Goal: Communication & Community: Answer question/provide support

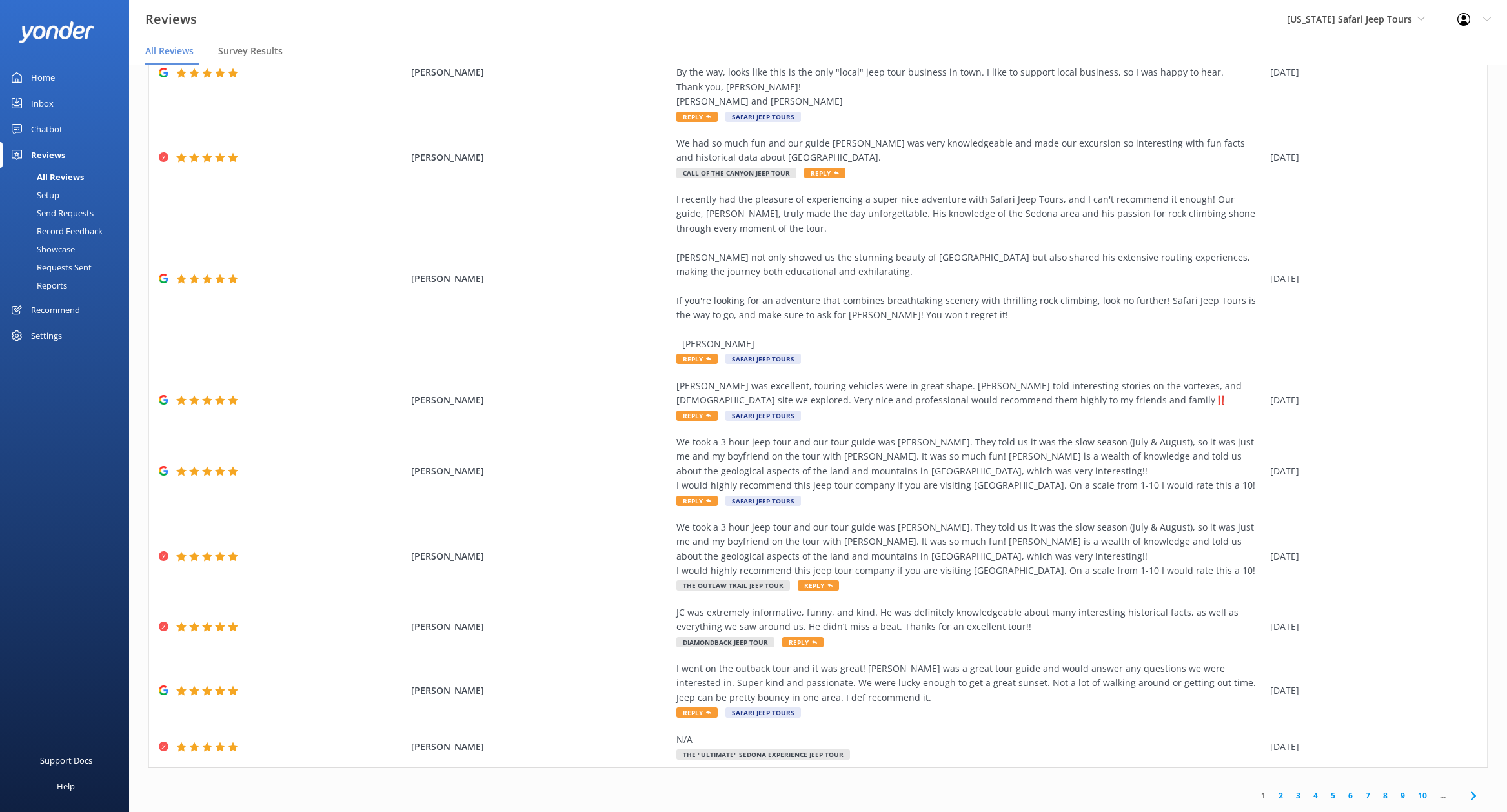
scroll to position [2, 0]
click at [1272, 796] on link "2" at bounding box center [1281, 795] width 18 height 12
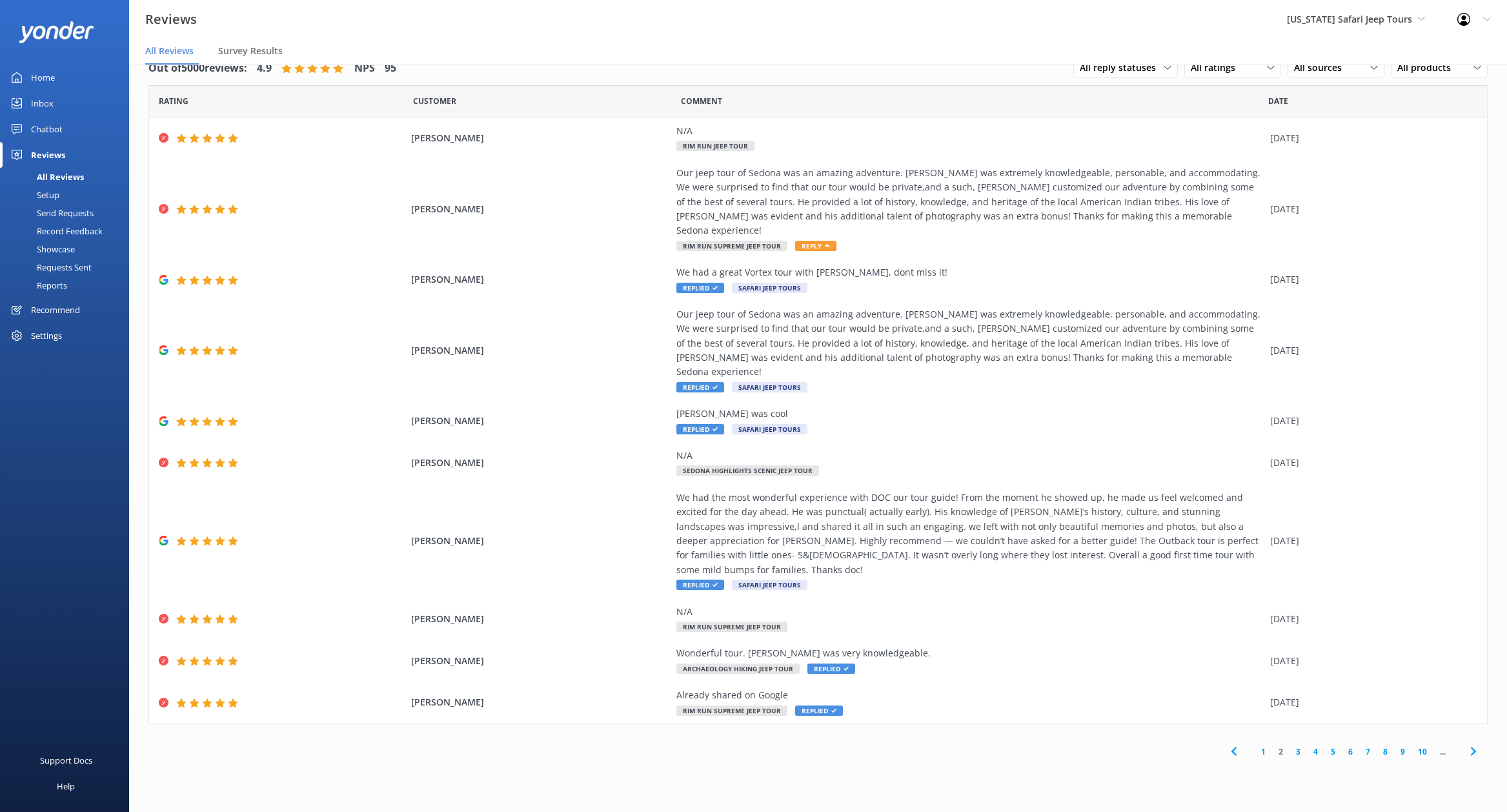
click at [1261, 745] on link "1" at bounding box center [1263, 751] width 18 height 12
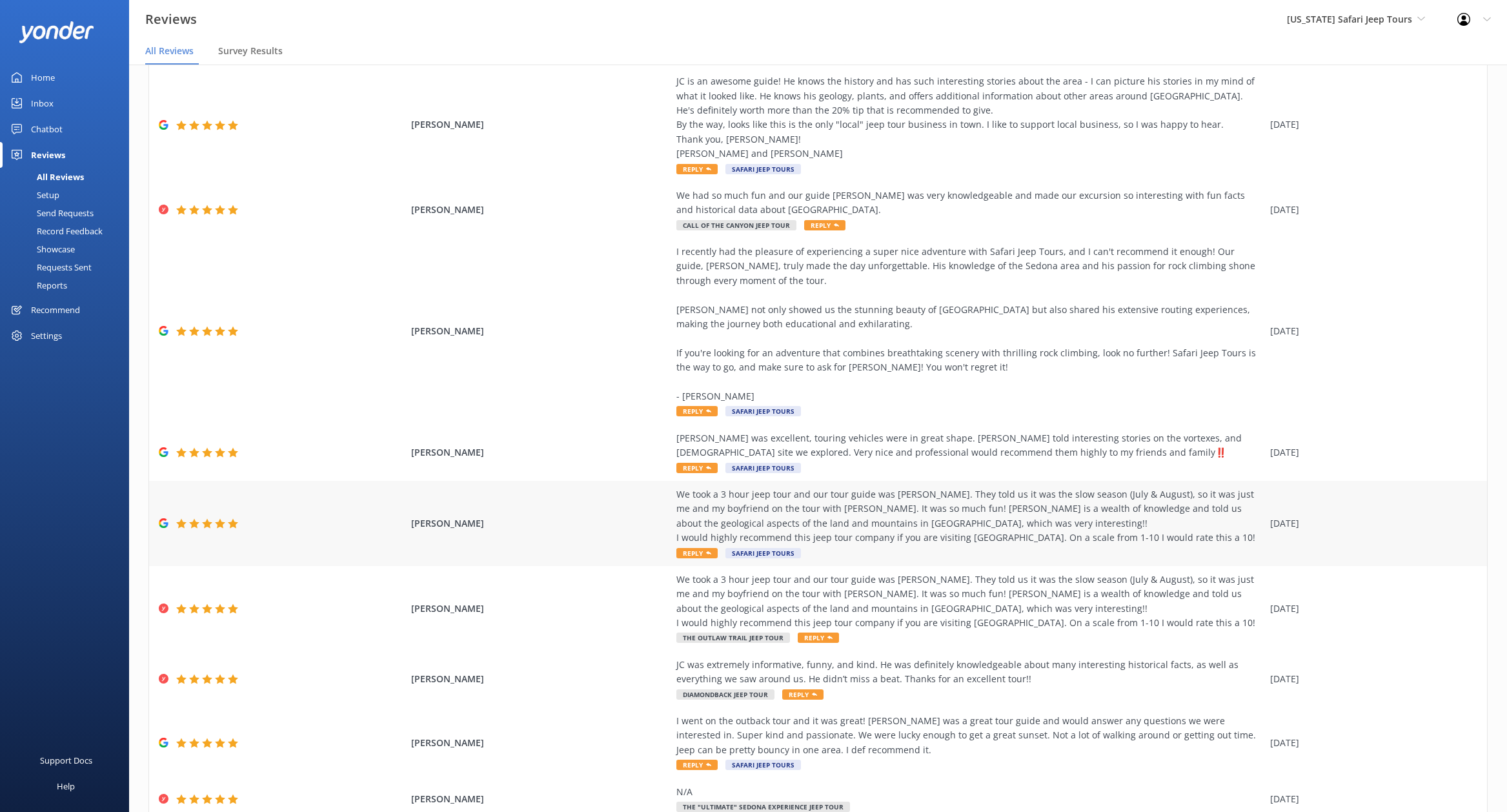
scroll to position [182, 0]
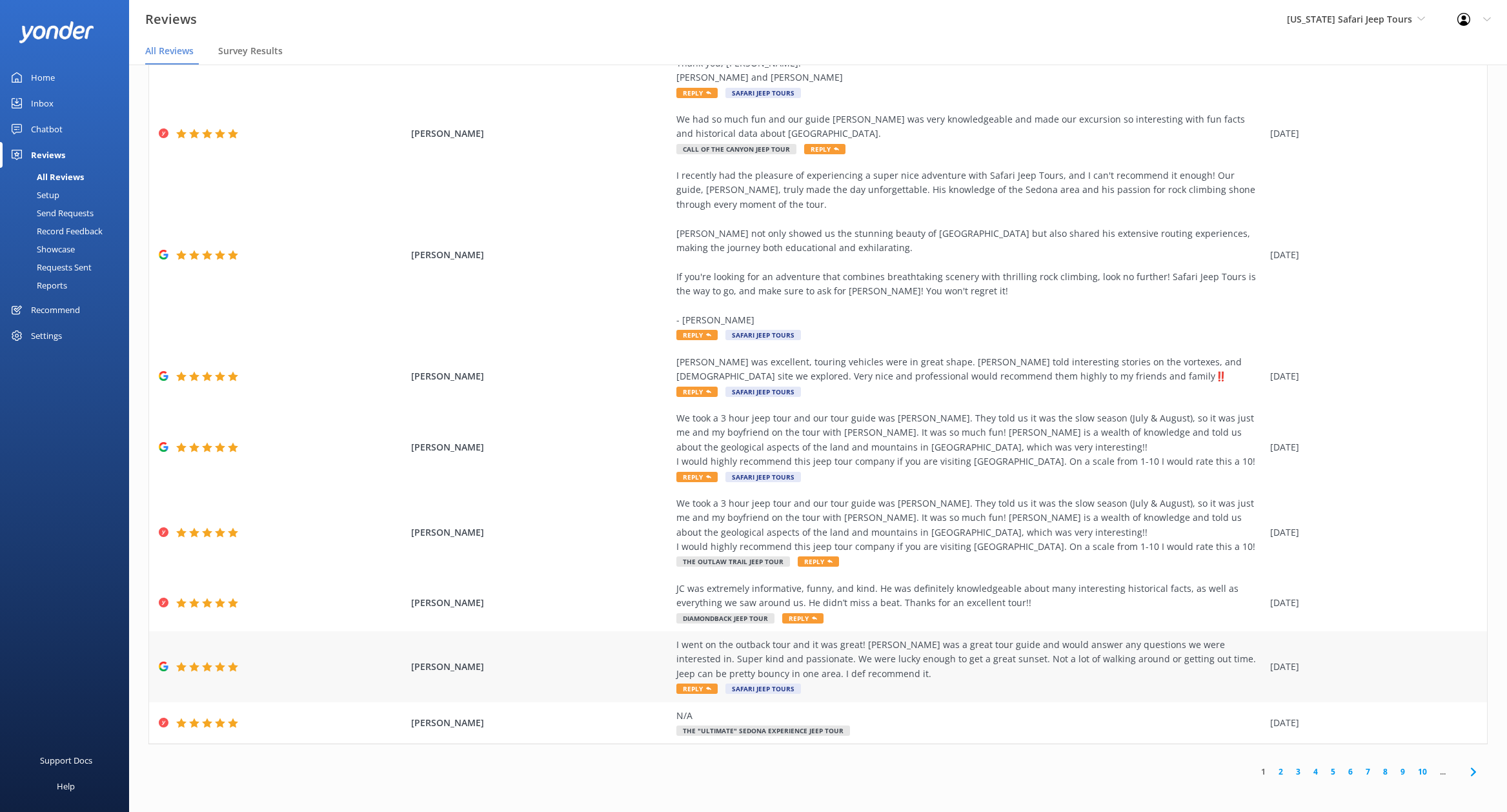
click at [976, 667] on div "I went on the outback tour and it was great! [PERSON_NAME] was a great tour gui…" at bounding box center [970, 659] width 587 height 43
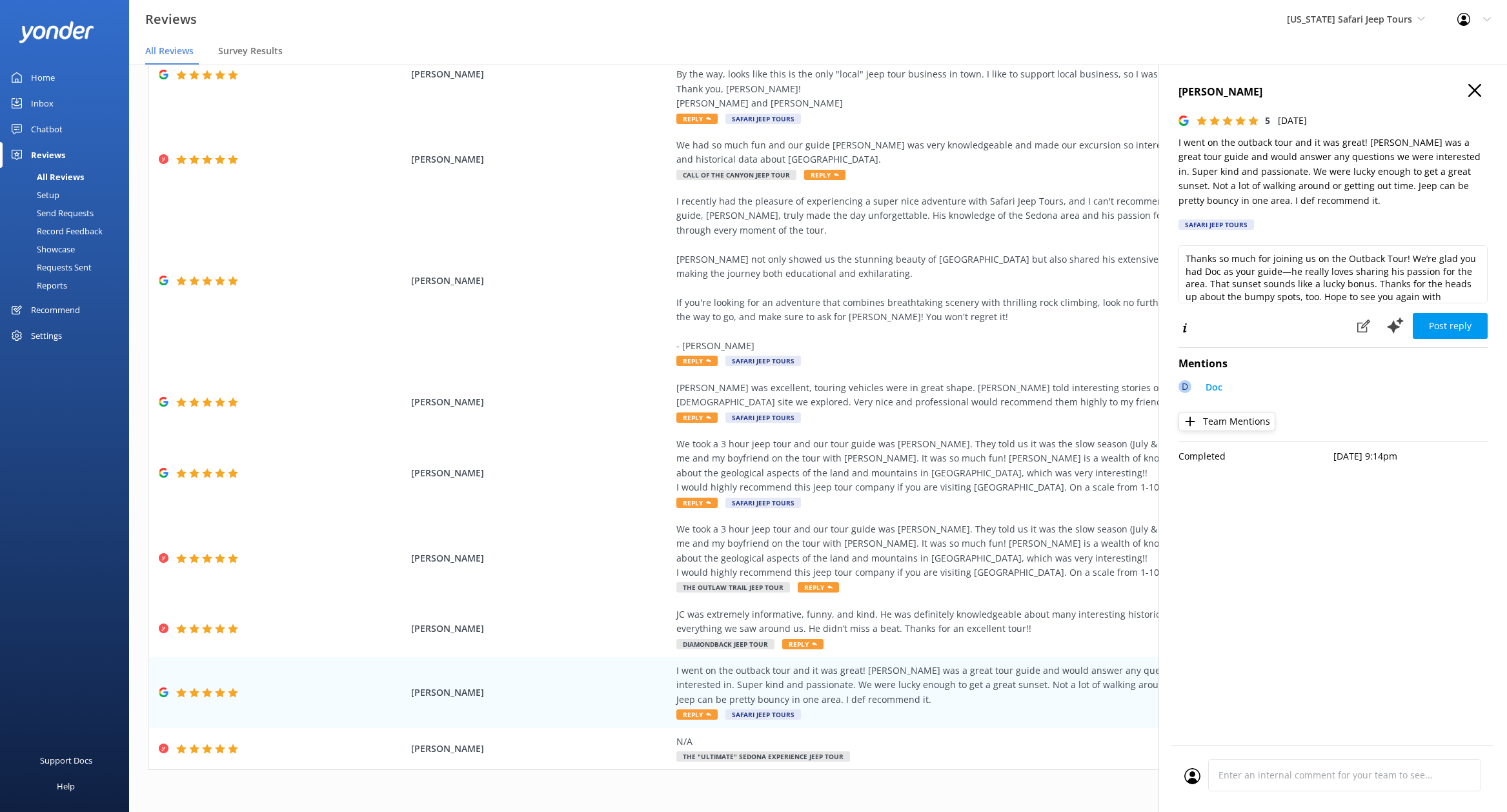
scroll to position [19, 0]
click at [1308, 291] on textarea "Thanks so much for joining us on the Outback Tour! We’re glad you had Doc as yo…" at bounding box center [1333, 274] width 309 height 58
type textarea "Thanks so much for joining us on the Outback Tour! We’re glad you had Doc as yo…"
click at [1462, 322] on button "Post reply" at bounding box center [1449, 326] width 75 height 26
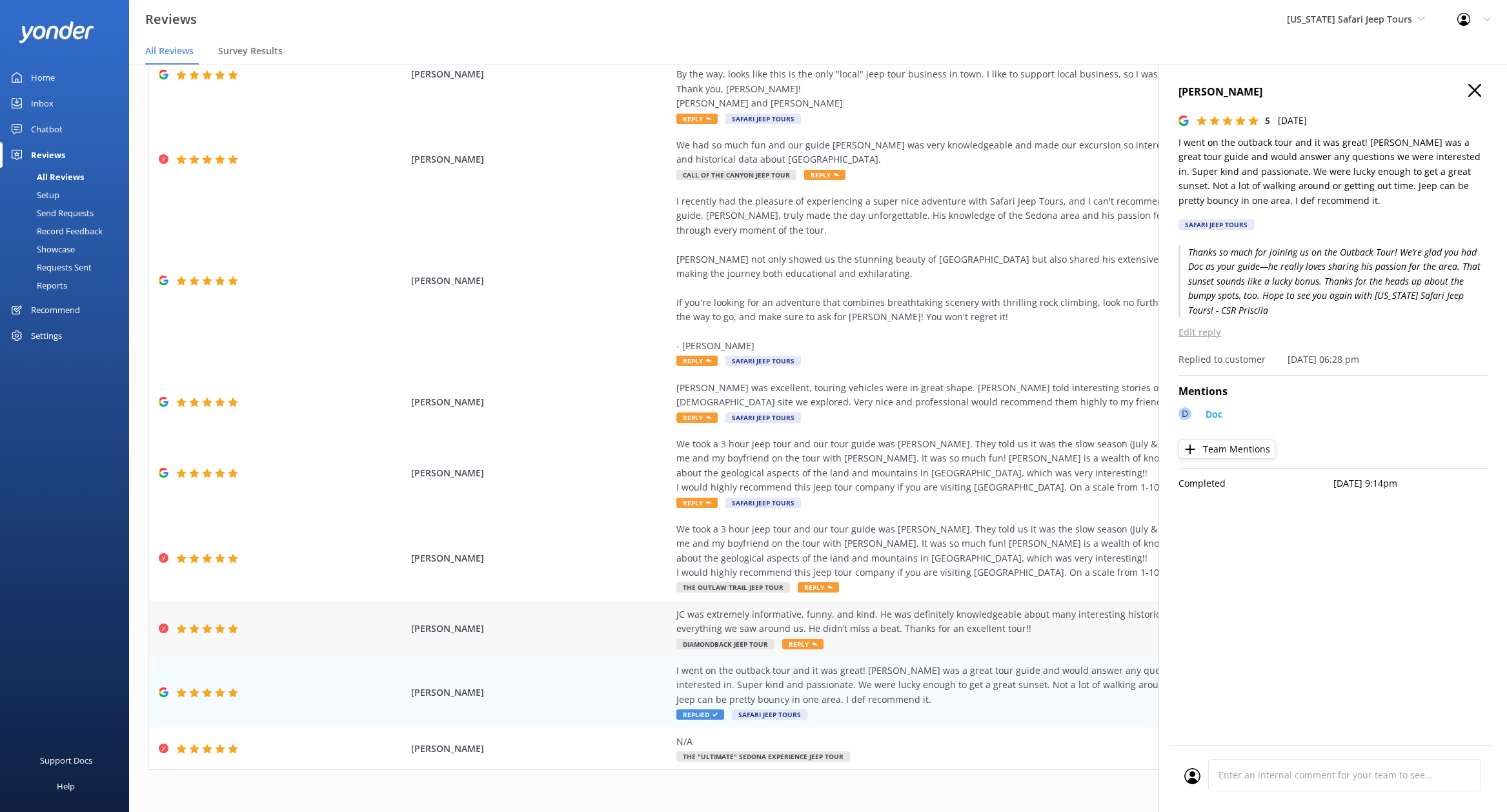
click at [905, 629] on div "JC was extremely informative, funny, and kind. He was definitely knowledgeable …" at bounding box center [970, 622] width 587 height 29
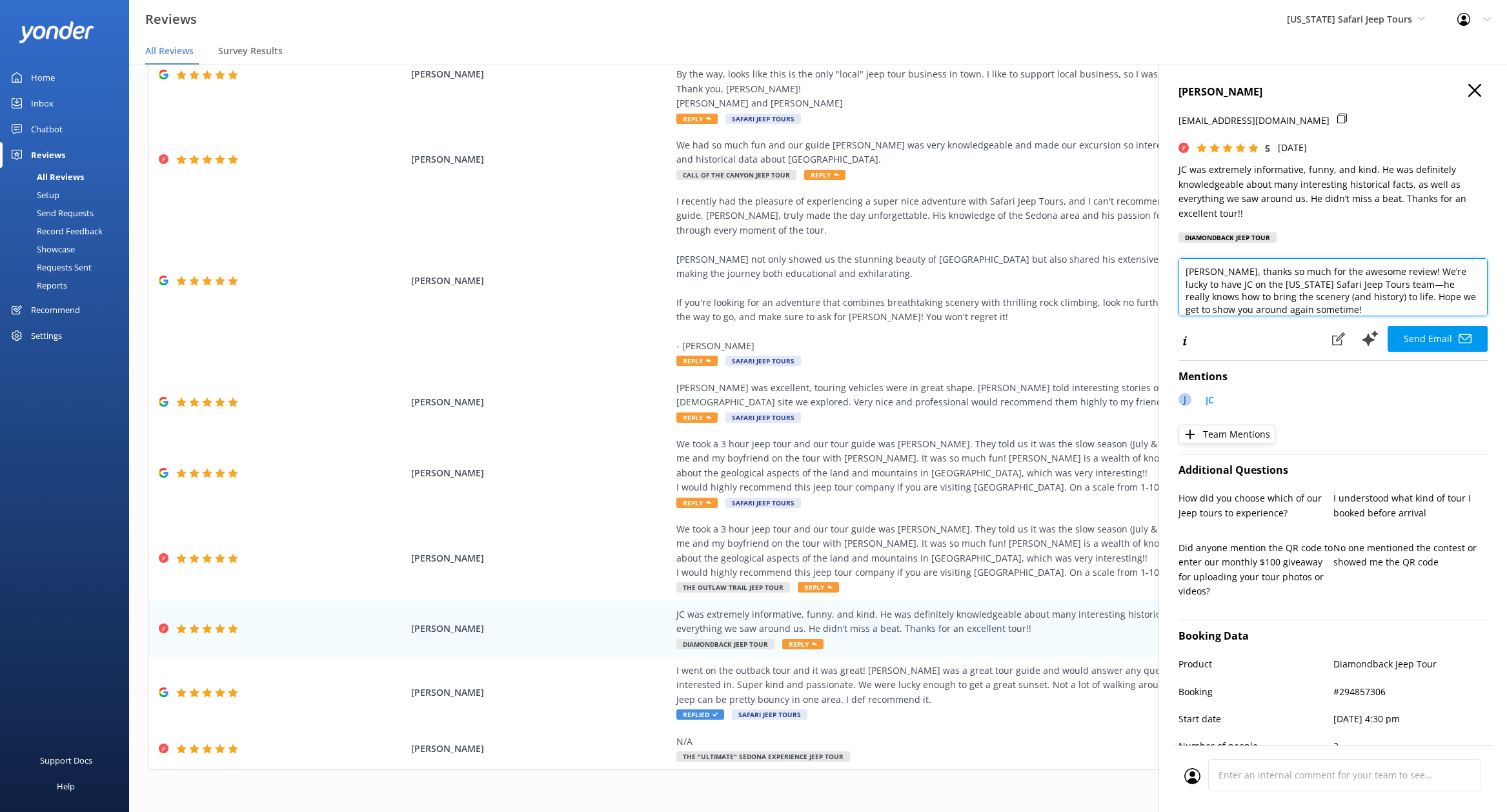
click at [1353, 312] on textarea "[PERSON_NAME], thanks so much for the awesome review! We’re lucky to have JC on…" at bounding box center [1333, 286] width 309 height 58
type textarea "[PERSON_NAME], thanks so much for the awesome review! We’re lucky to have JC on…"
click at [1410, 334] on button "Send Email" at bounding box center [1438, 339] width 100 height 26
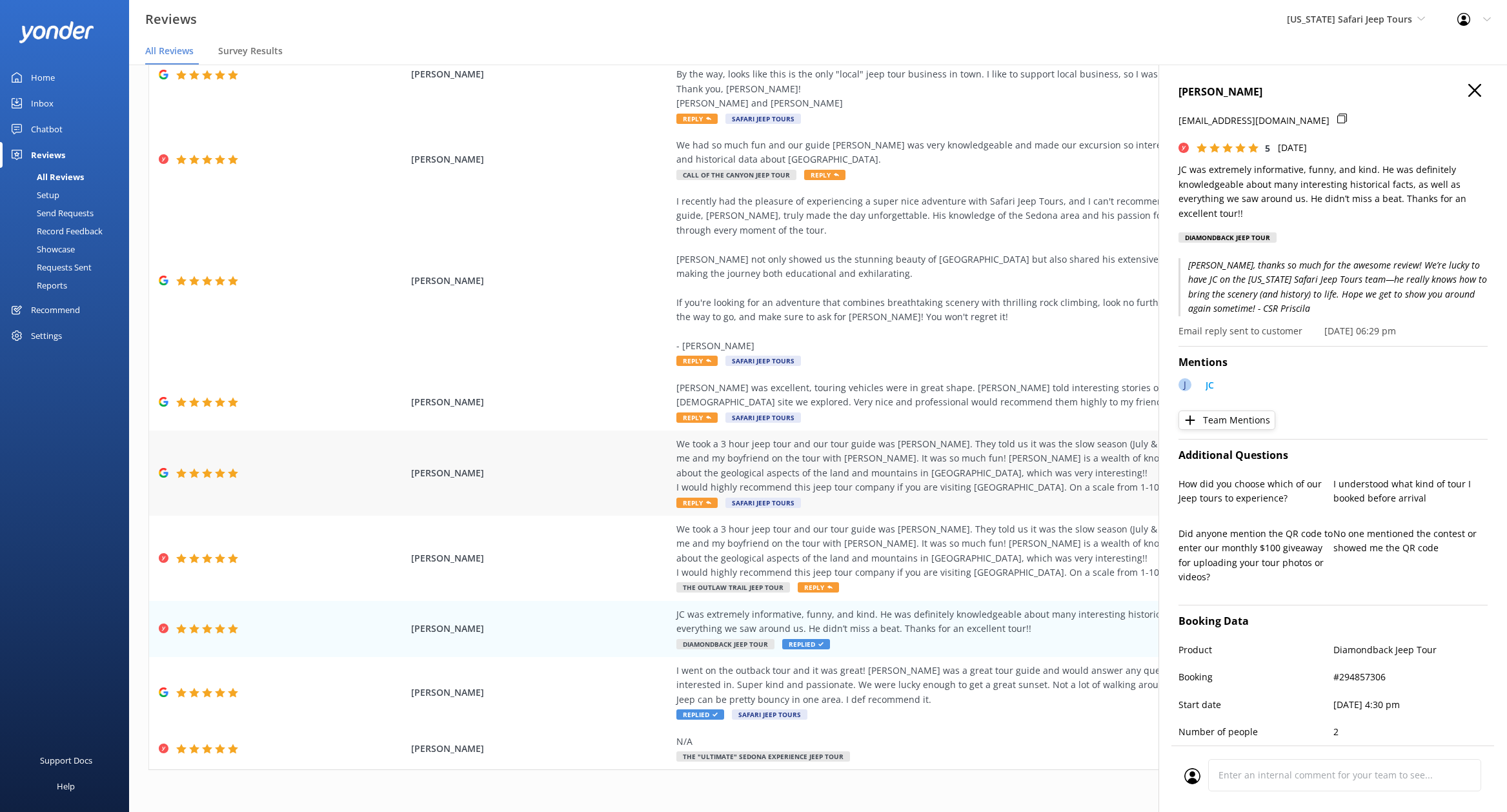
click at [910, 473] on div "We took a 3 hour jeep tour and our tour guide was [PERSON_NAME]. They told us i…" at bounding box center [970, 466] width 587 height 58
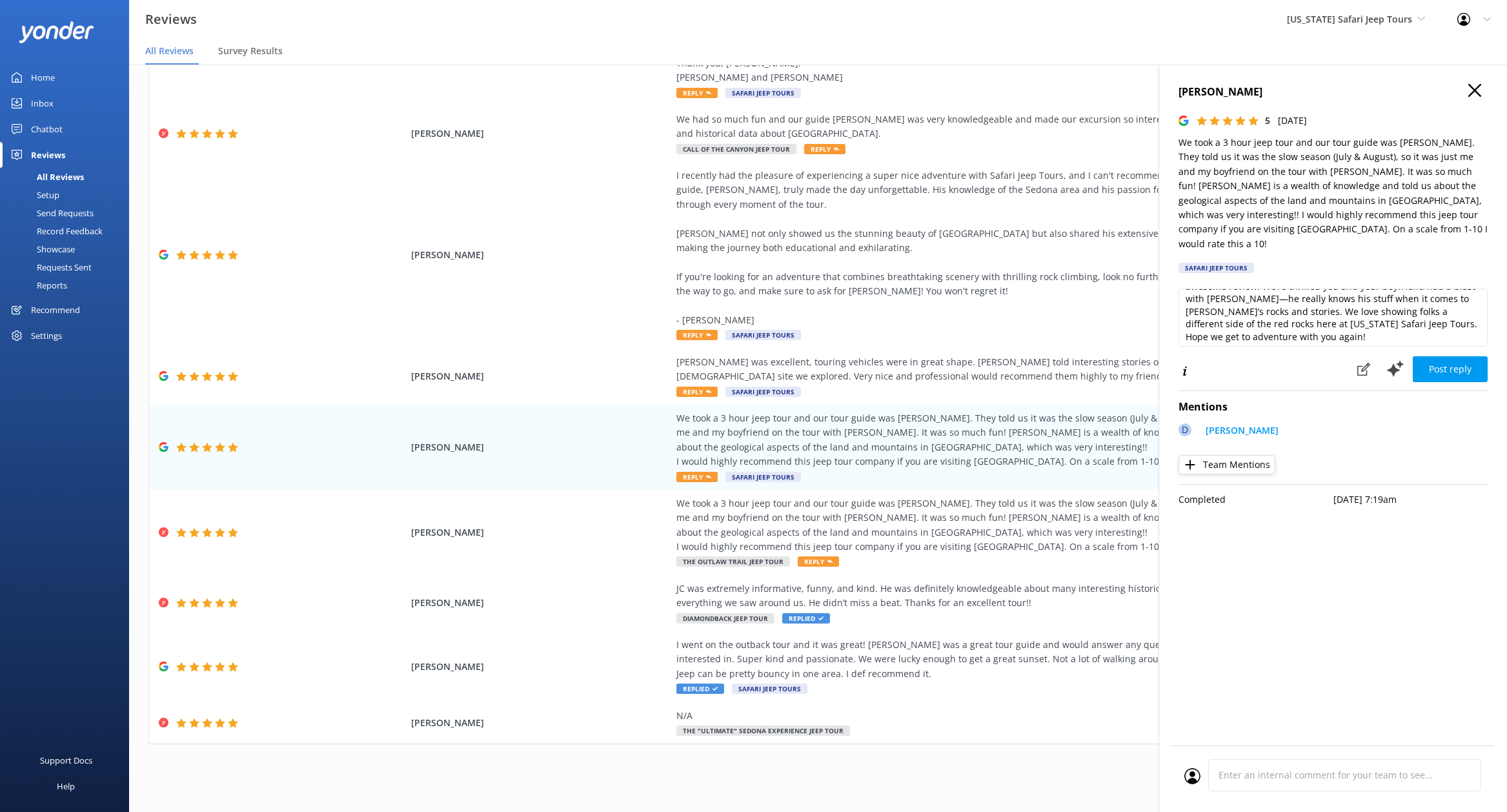
scroll to position [32, 0]
click at [1283, 326] on textarea "Thanks so much for hopping on a tour with us, and for the awesome review! We’re…" at bounding box center [1333, 317] width 309 height 58
type textarea "Thanks so much for hopping on a tour with us, and for the awesome review! We’re…"
click at [1455, 356] on button "Post reply" at bounding box center [1449, 369] width 75 height 26
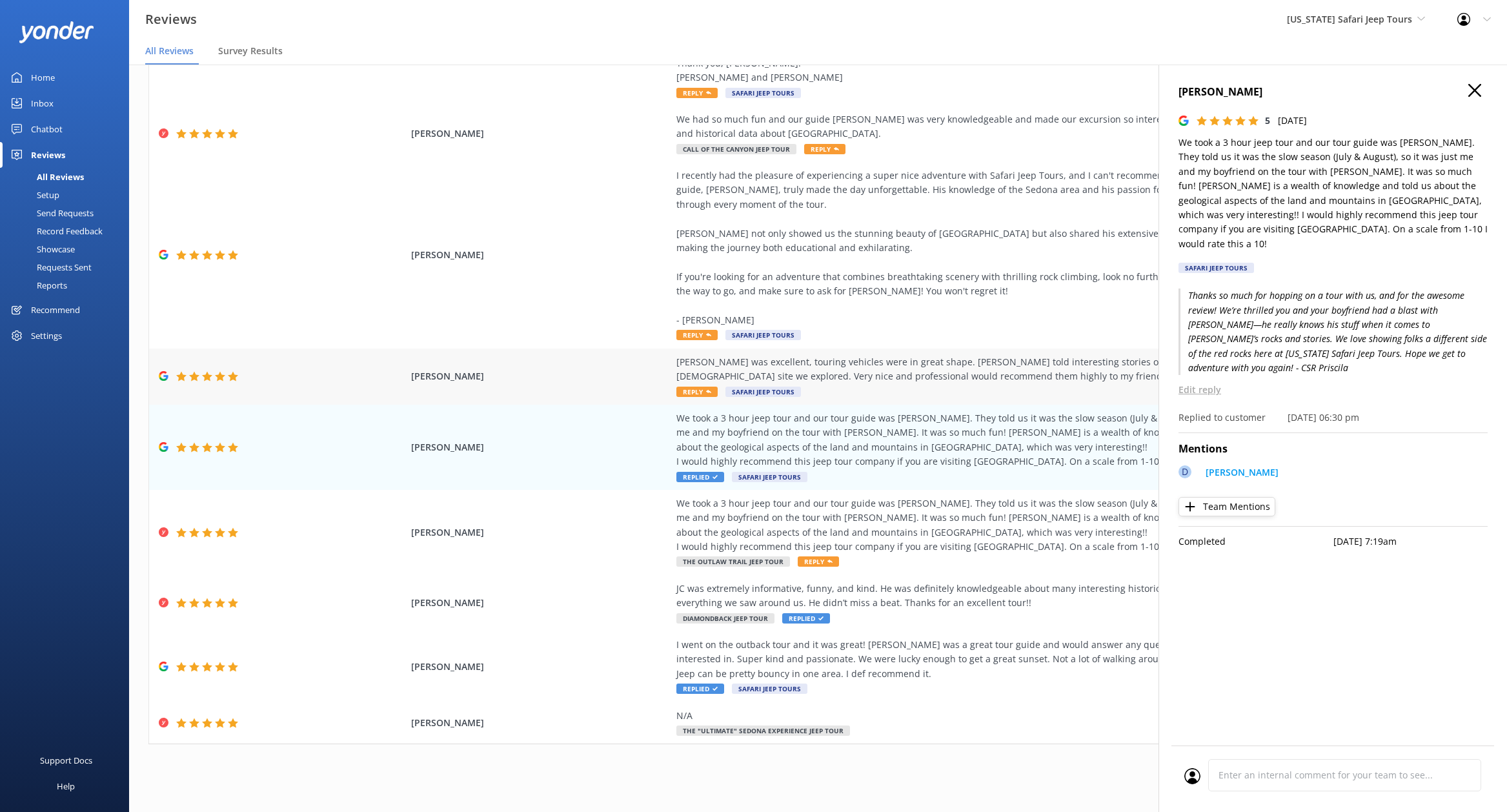
click at [875, 369] on div "[PERSON_NAME] was excellent, touring vehicles were in great shape. [PERSON_NAME…" at bounding box center [970, 369] width 587 height 29
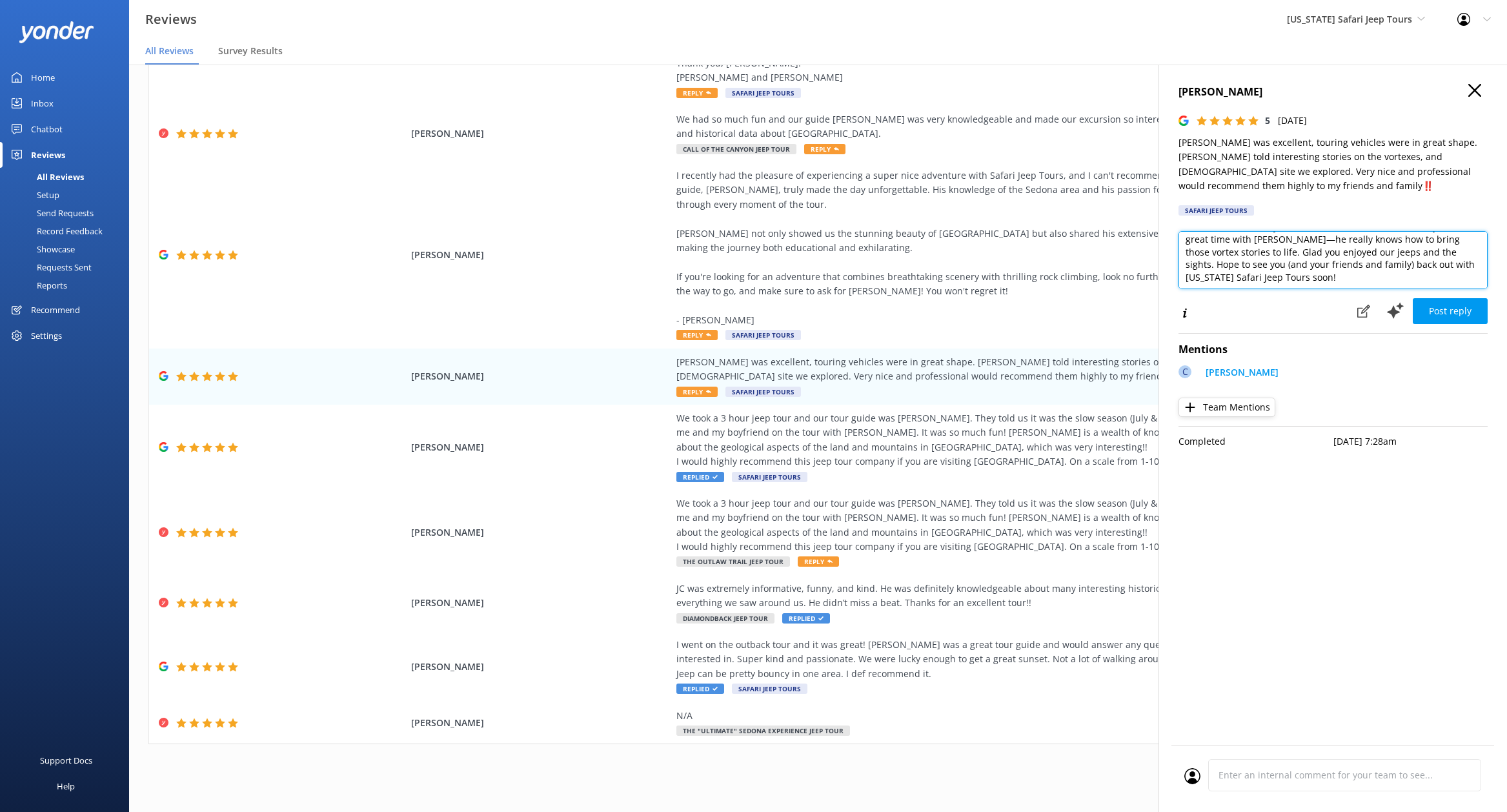
scroll to position [19, 0]
click at [1295, 279] on textarea "Thanks so much for your awesome review! We’re thrilled you had a great time wit…" at bounding box center [1333, 259] width 309 height 58
type textarea "Thanks so much for your awesome review! We’re thrilled you had a great time wit…"
click at [1434, 302] on button "Post reply" at bounding box center [1449, 311] width 75 height 26
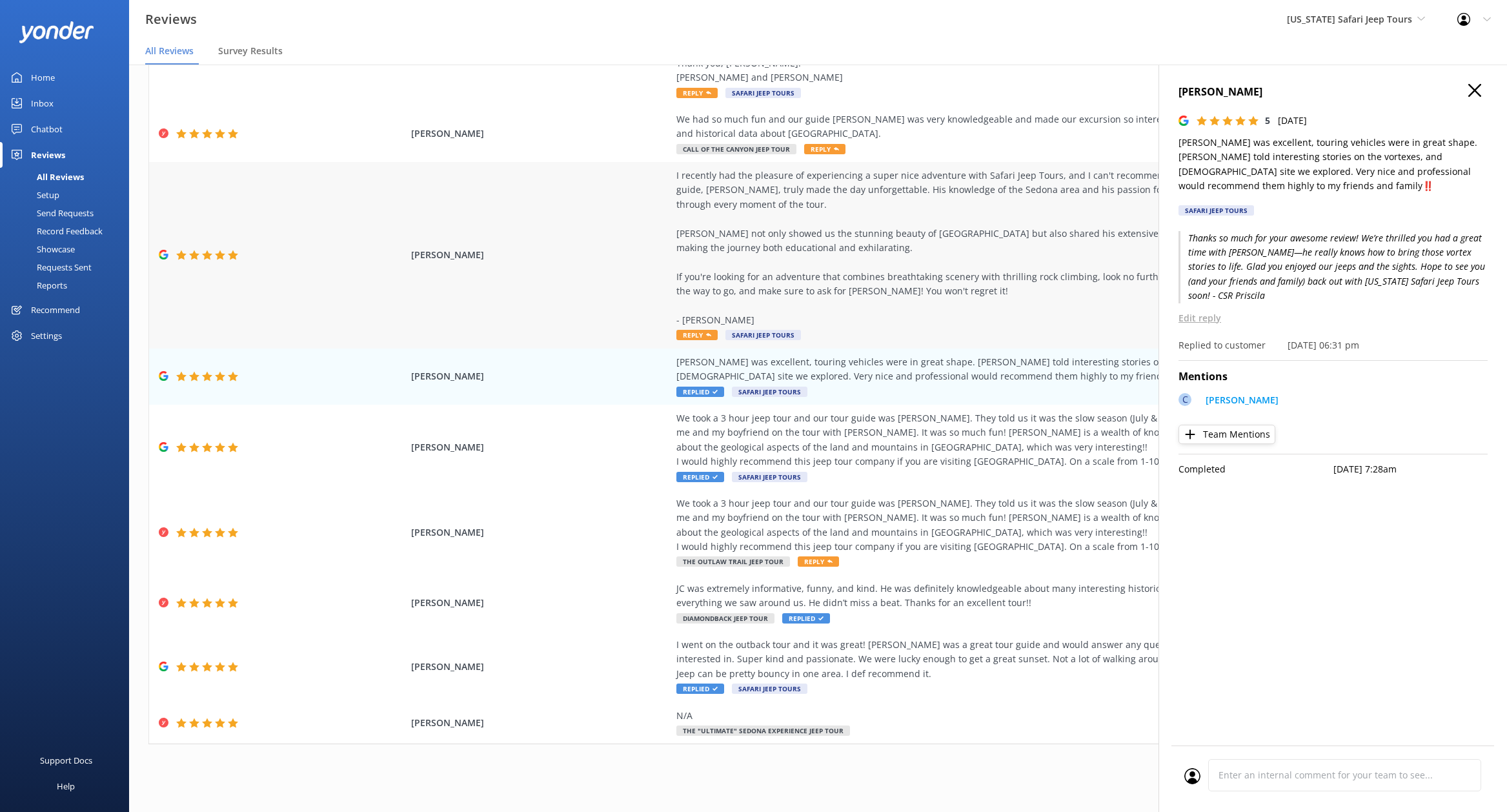
click at [933, 269] on div "I recently had the pleasure of experiencing a super nice adventure with Safari …" at bounding box center [970, 248] width 587 height 159
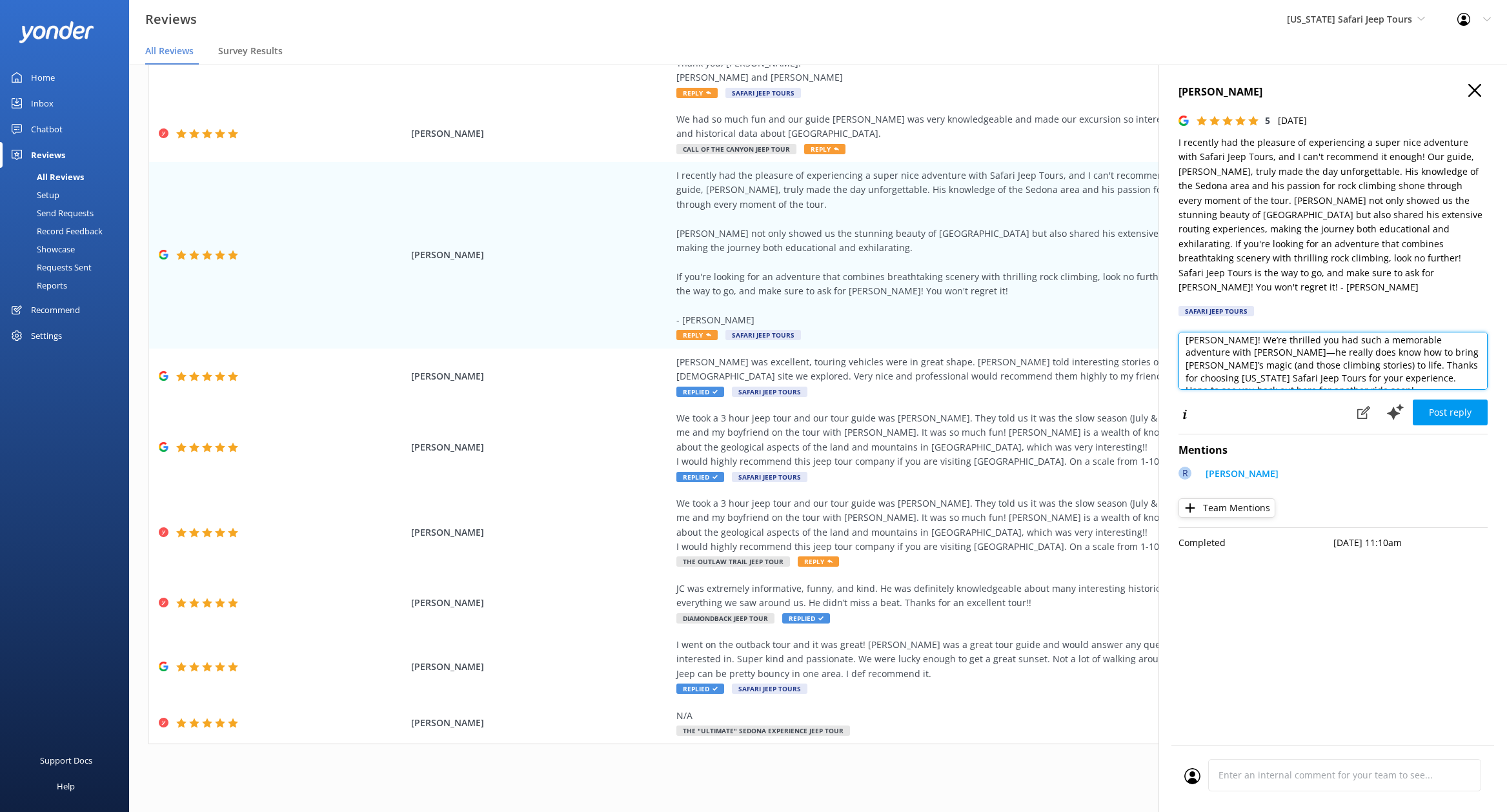
scroll to position [32, 0]
click at [1239, 369] on textarea "Wow, thank you so much for this awesome review, [PERSON_NAME]! We’re thrilled y…" at bounding box center [1333, 360] width 309 height 58
type textarea "Wow, thank you so much for this awesome review, [PERSON_NAME]! We’re thrilled y…"
click at [1457, 403] on button "Post reply" at bounding box center [1449, 413] width 75 height 26
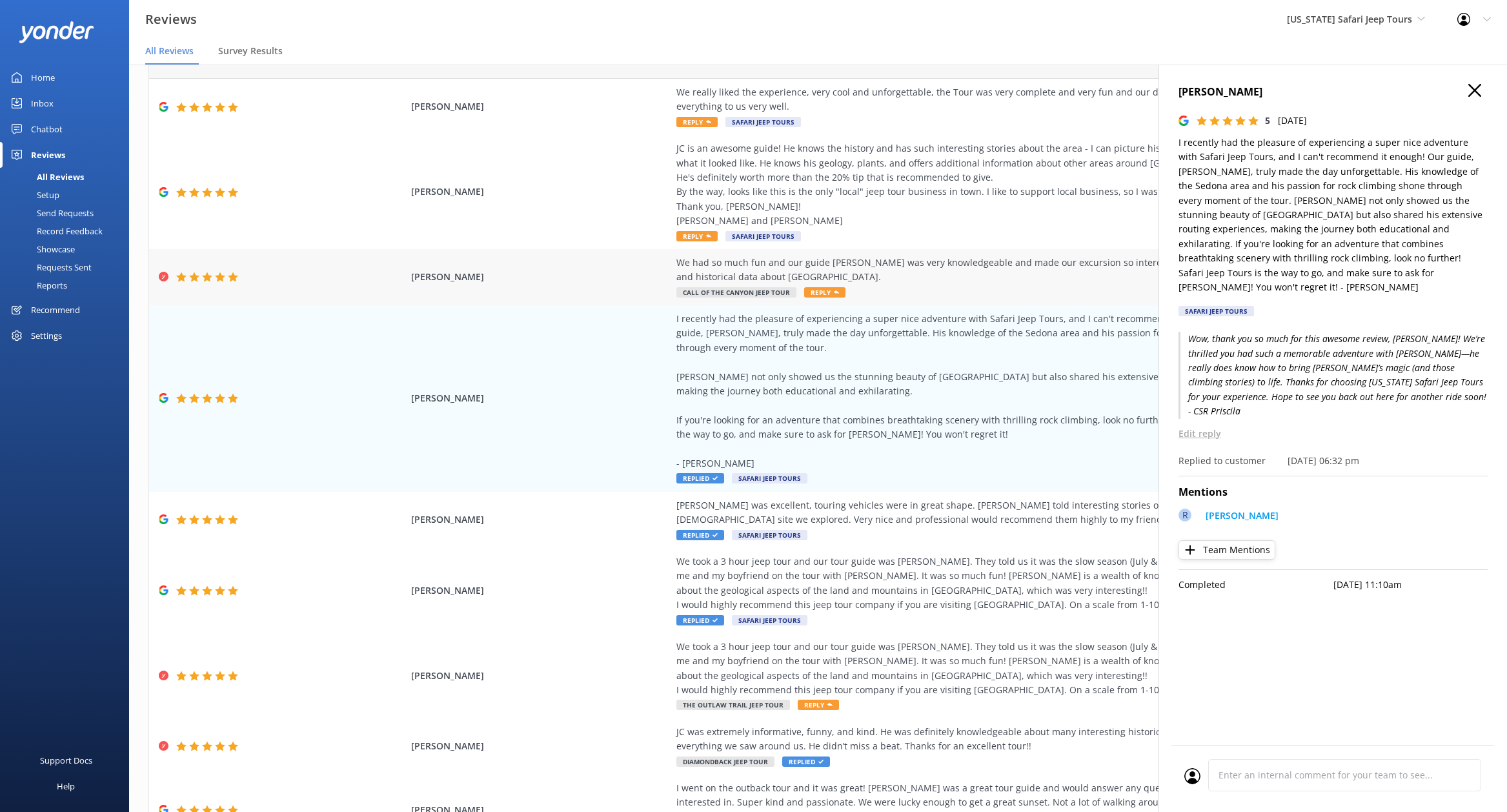
scroll to position [0, 0]
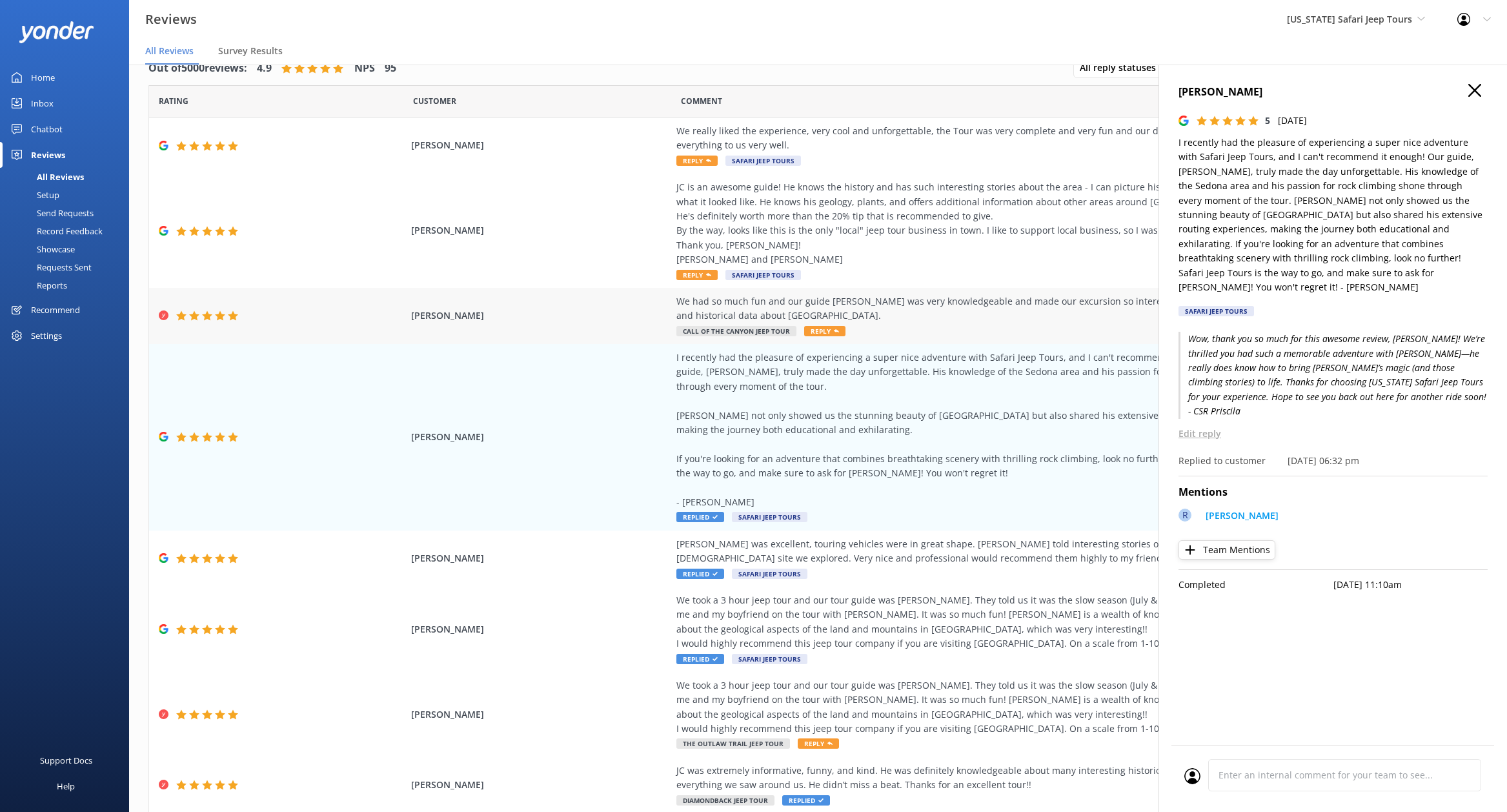
click at [1013, 306] on div "We had so much fun and our guide [PERSON_NAME] was very knowledgeable and made …" at bounding box center [970, 309] width 587 height 29
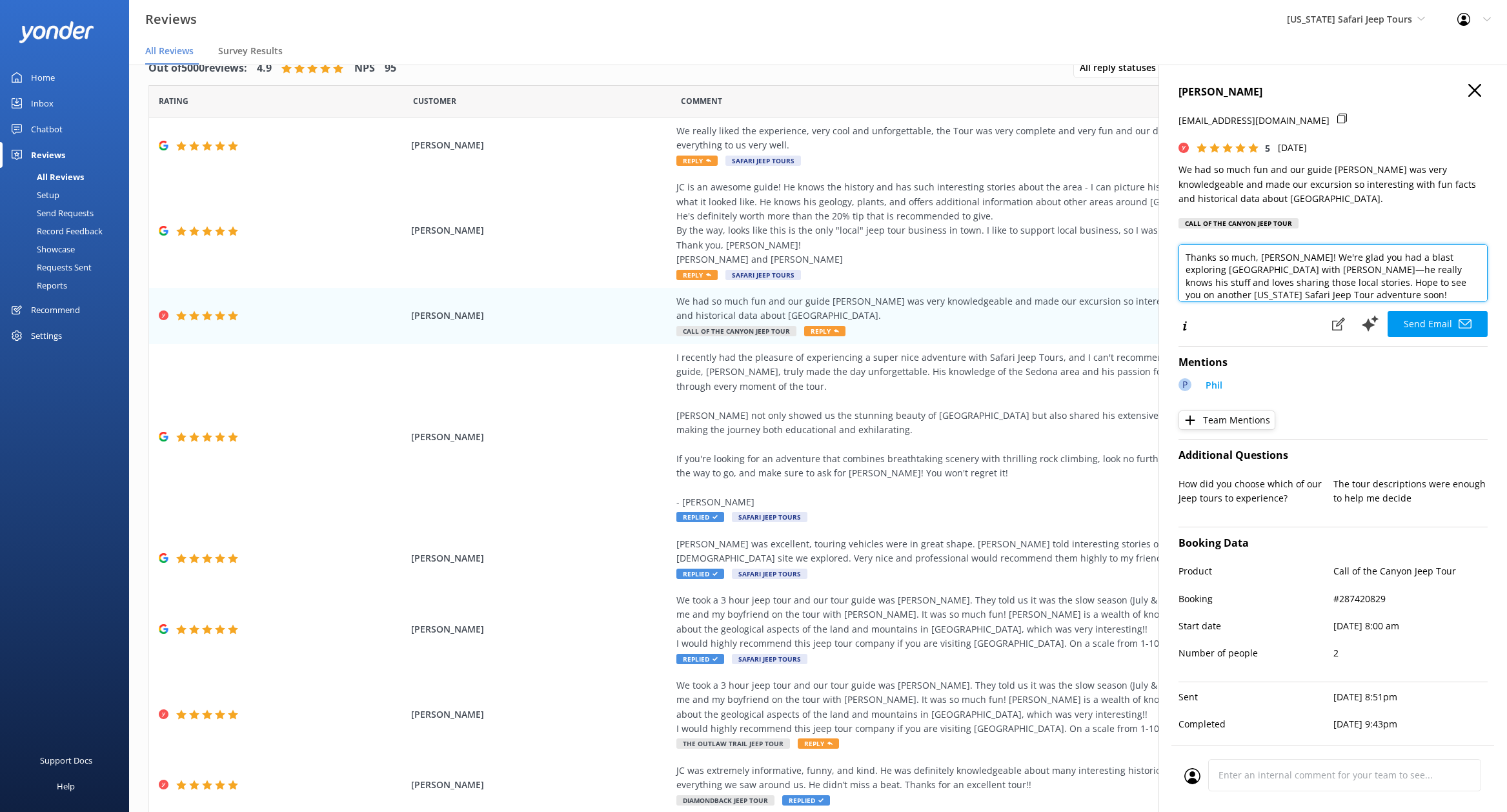
click at [1342, 302] on textarea "Thanks so much, [PERSON_NAME]! We're glad you had a blast exploring [GEOGRAPHIC…" at bounding box center [1333, 272] width 309 height 58
type textarea "Thanks so much, [PERSON_NAME]! We're glad you had a blast exploring [GEOGRAPHIC…"
click at [1411, 337] on button "Send Email" at bounding box center [1438, 324] width 100 height 26
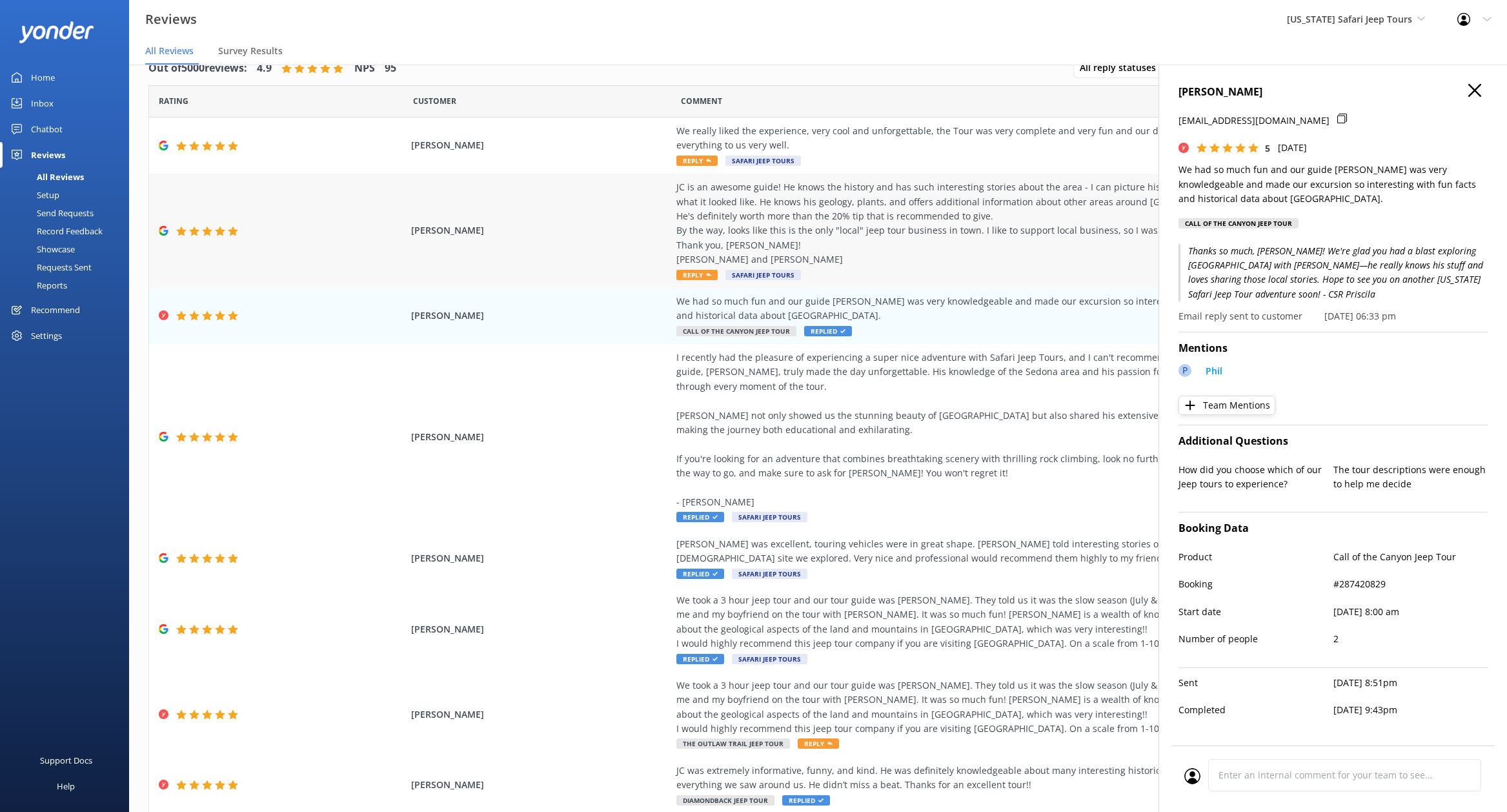
click at [989, 231] on div "JC is an awesome guide! He knows the history and has such interesting stories a…" at bounding box center [970, 223] width 587 height 86
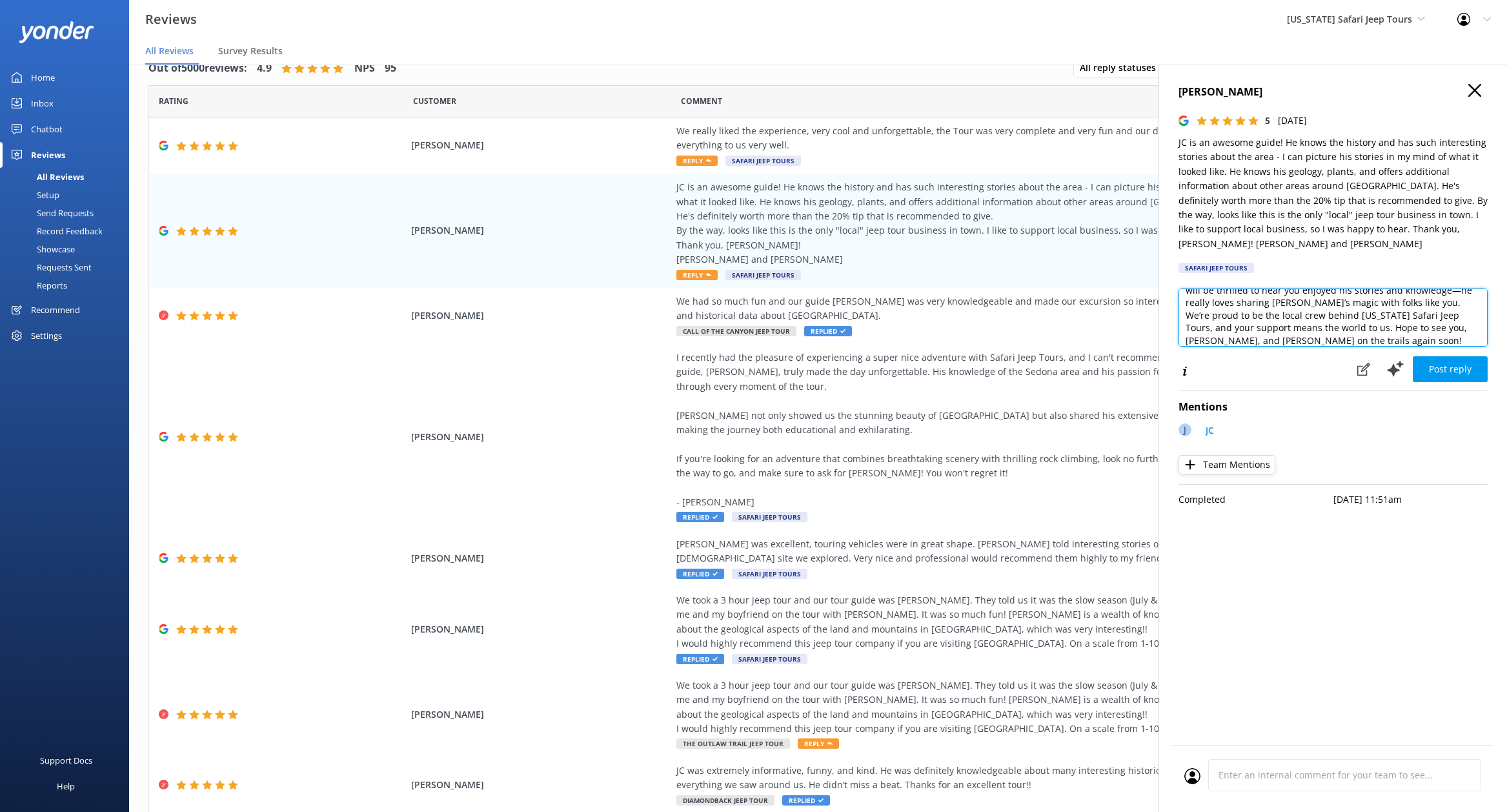
scroll to position [32, 0]
click at [1301, 316] on textarea "Wow, thanks so much for this awesome review! [PERSON_NAME] will be thrilled to …" at bounding box center [1333, 317] width 309 height 58
type textarea "Wow, thanks so much for this awesome review! [PERSON_NAME] will be thrilled to …"
click at [1443, 356] on button "Post reply" at bounding box center [1449, 369] width 75 height 26
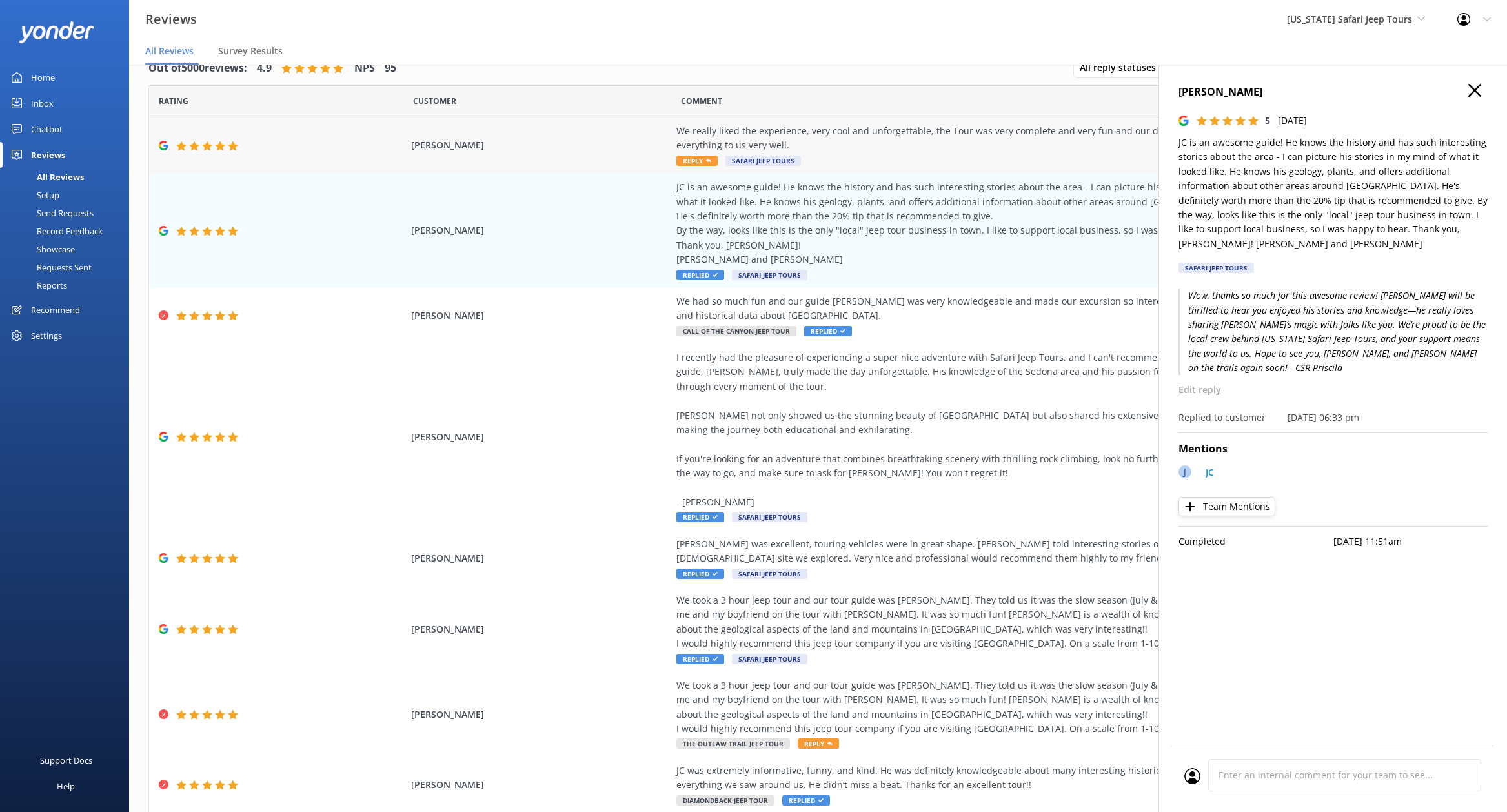
click at [908, 142] on div "We really liked the experience, very cool and unforgettable, the Tour was very …" at bounding box center [970, 139] width 587 height 29
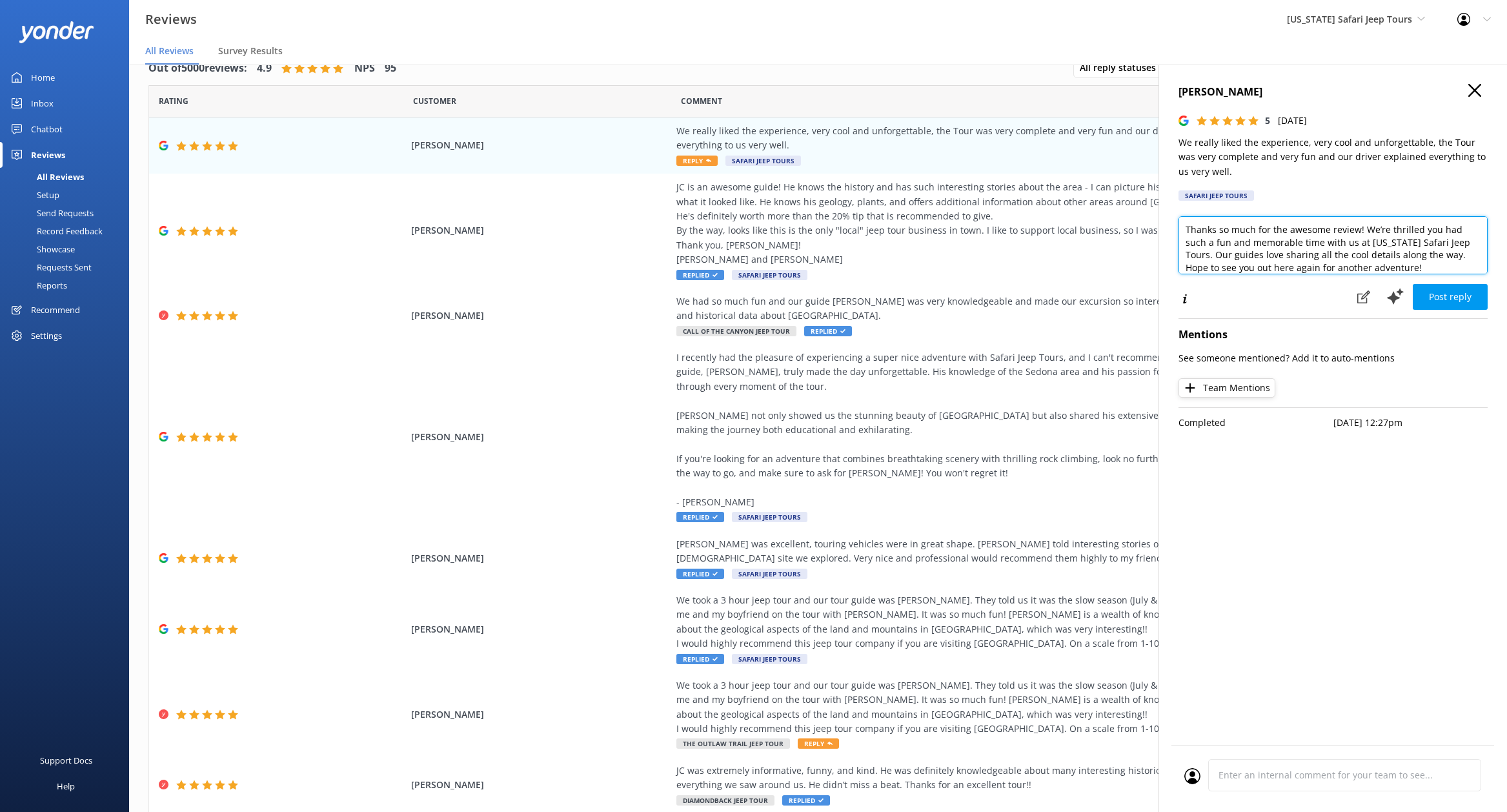
click at [1418, 270] on textarea "Thanks so much for the awesome review! We’re thrilled you had such a fun and me…" at bounding box center [1333, 245] width 309 height 58
type textarea "Thanks so much for the awesome review! We’re thrilled you had such a fun and me…"
click at [1432, 302] on button "Post reply" at bounding box center [1449, 297] width 75 height 26
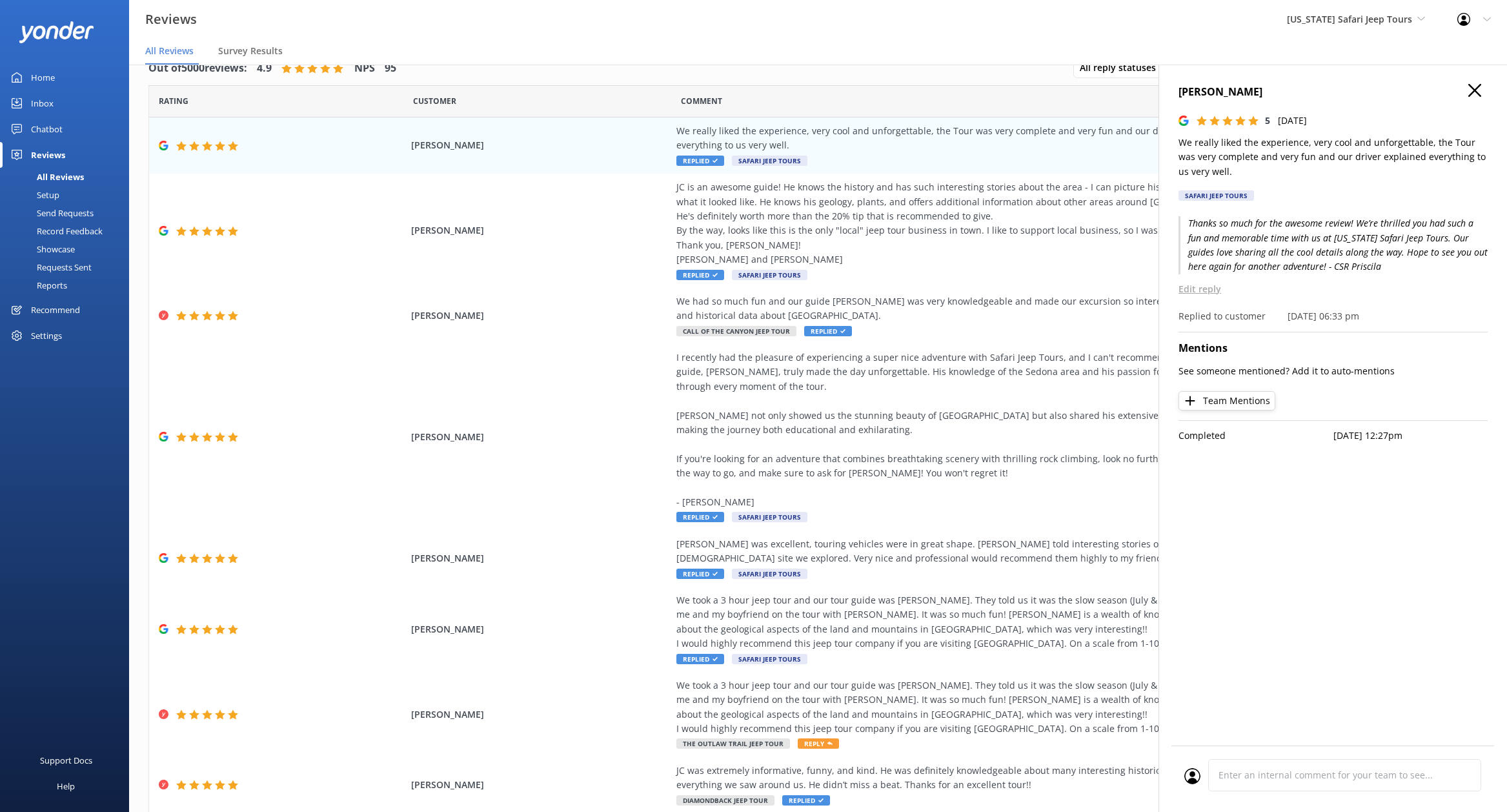
click at [917, 38] on nav "All Reviews Survey Results" at bounding box center [818, 52] width 1378 height 26
click at [1480, 91] on icon at bounding box center [1474, 90] width 13 height 13
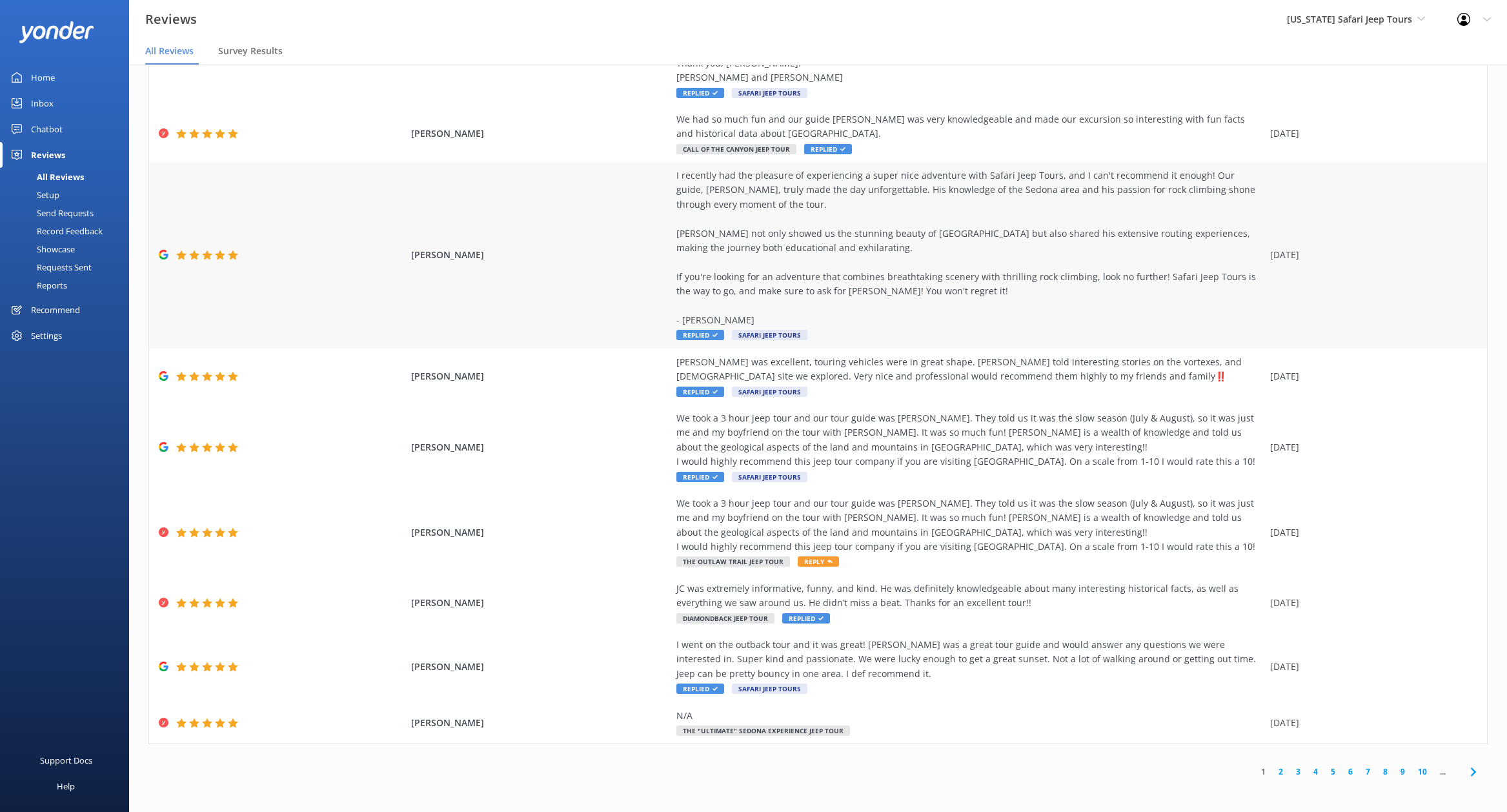
scroll to position [0, 0]
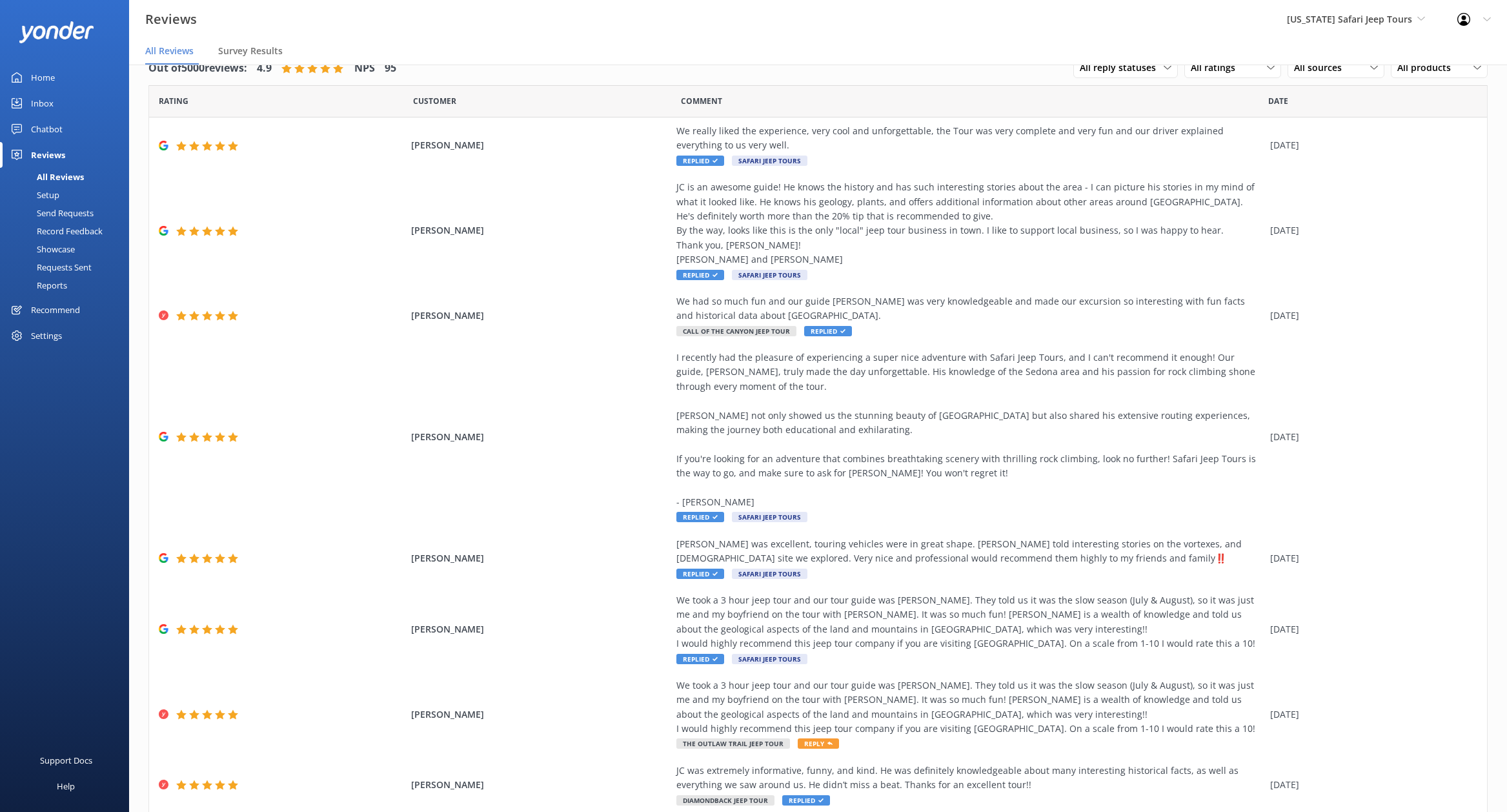
click at [50, 105] on div "Inbox" at bounding box center [42, 103] width 22 height 26
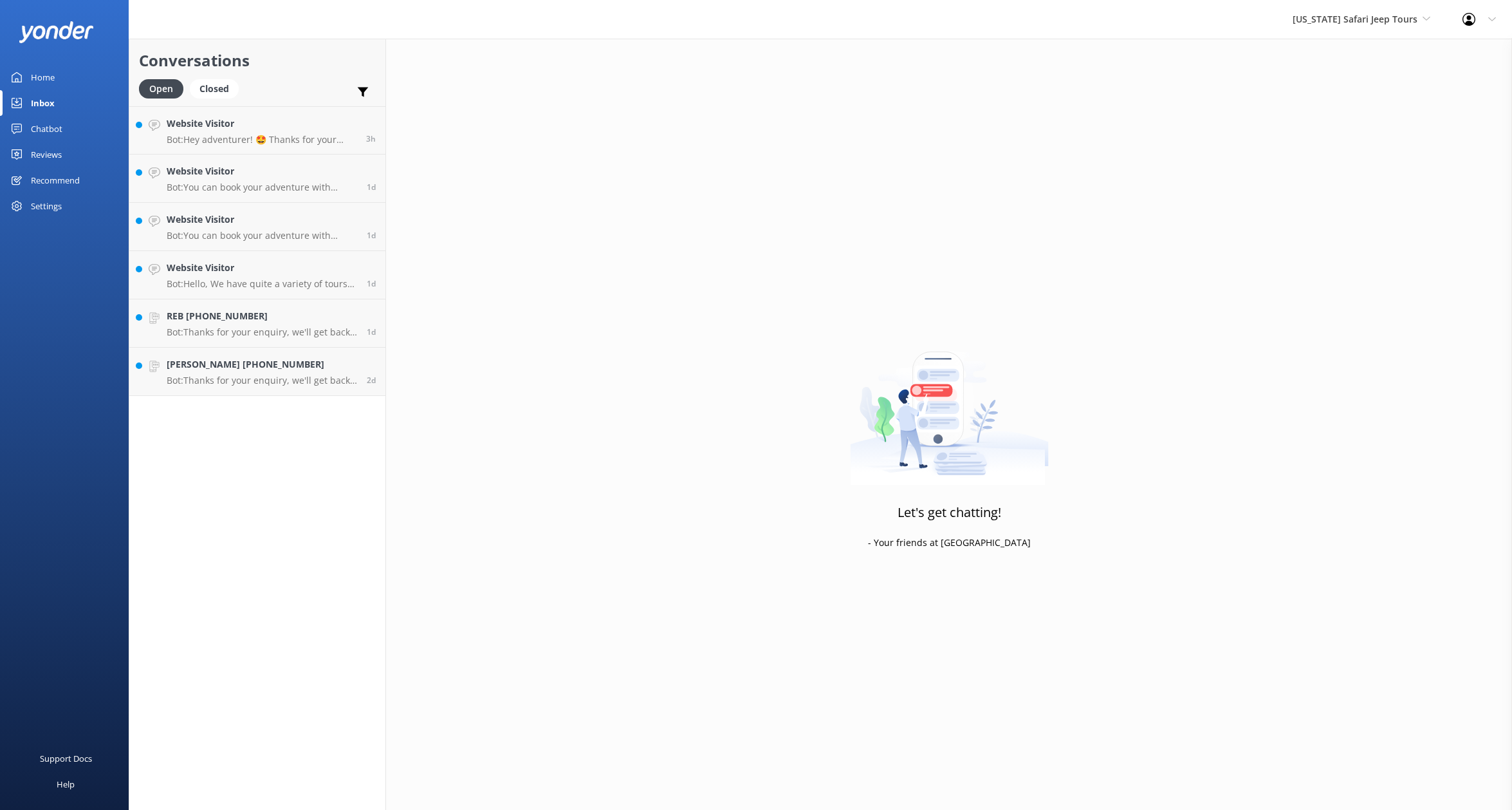
click at [38, 127] on div "Chatbot" at bounding box center [46, 129] width 31 height 26
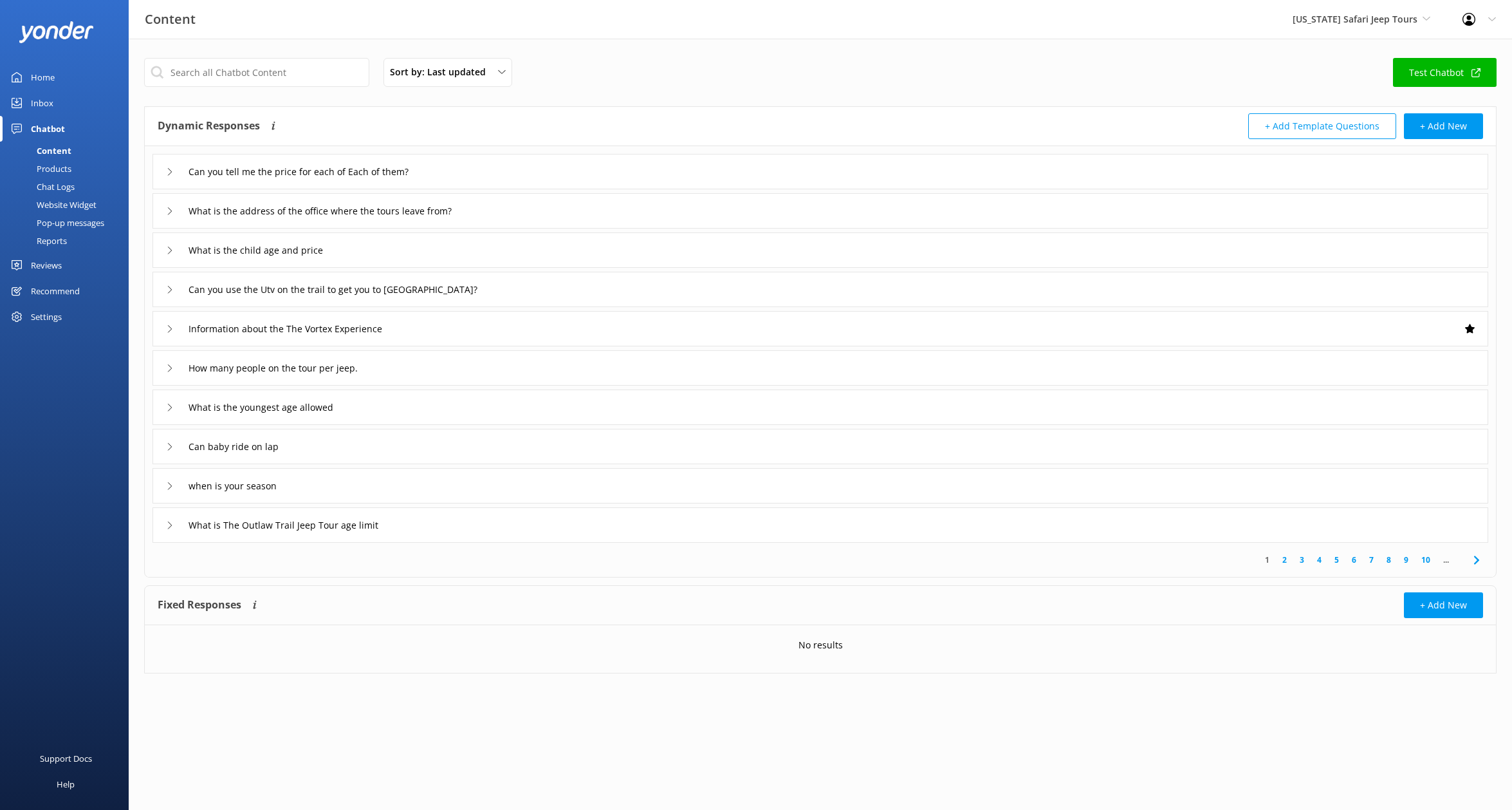
click at [48, 105] on div "Inbox" at bounding box center [41, 103] width 22 height 26
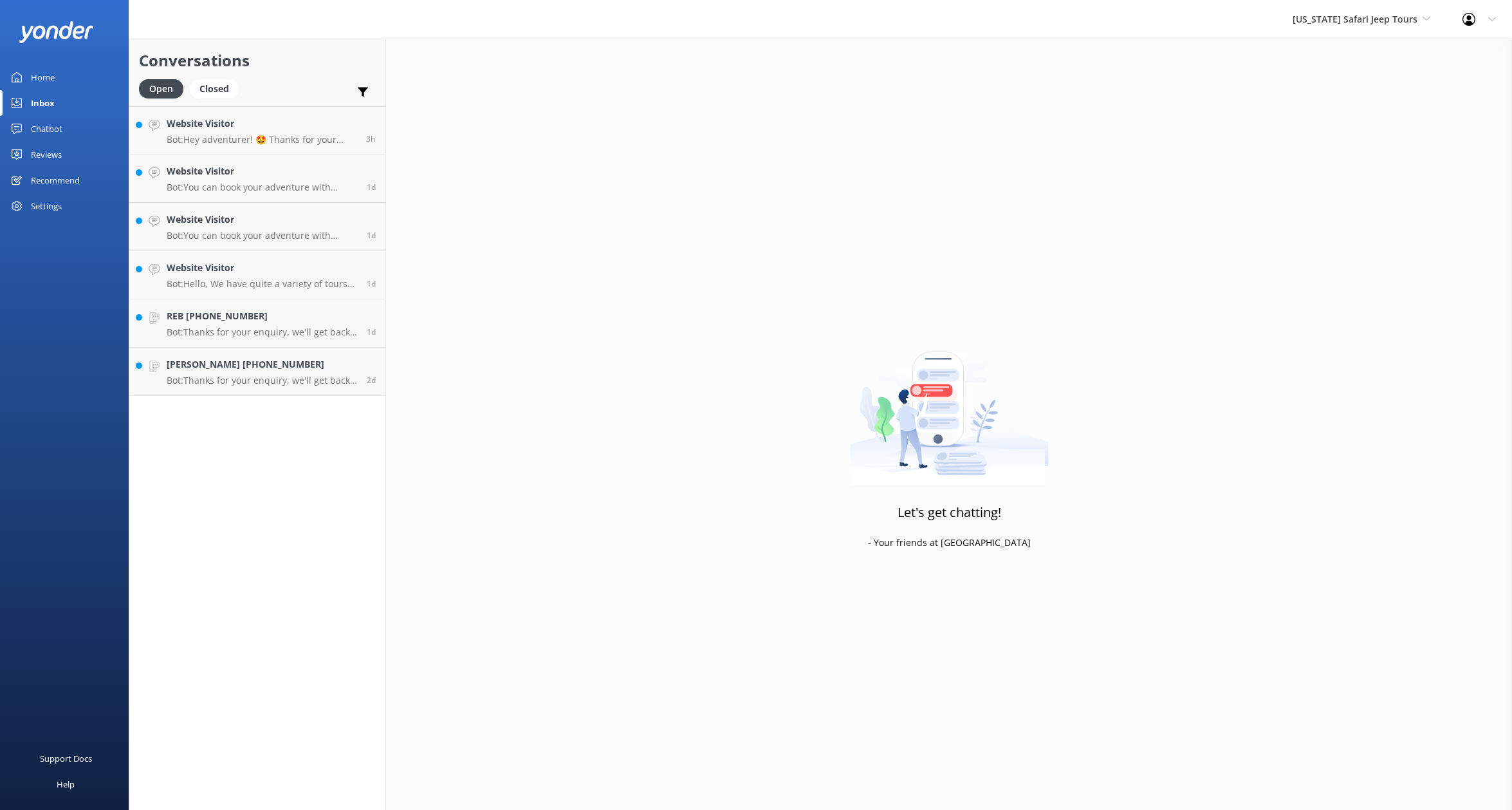
click at [53, 77] on div "Home" at bounding box center [42, 78] width 24 height 26
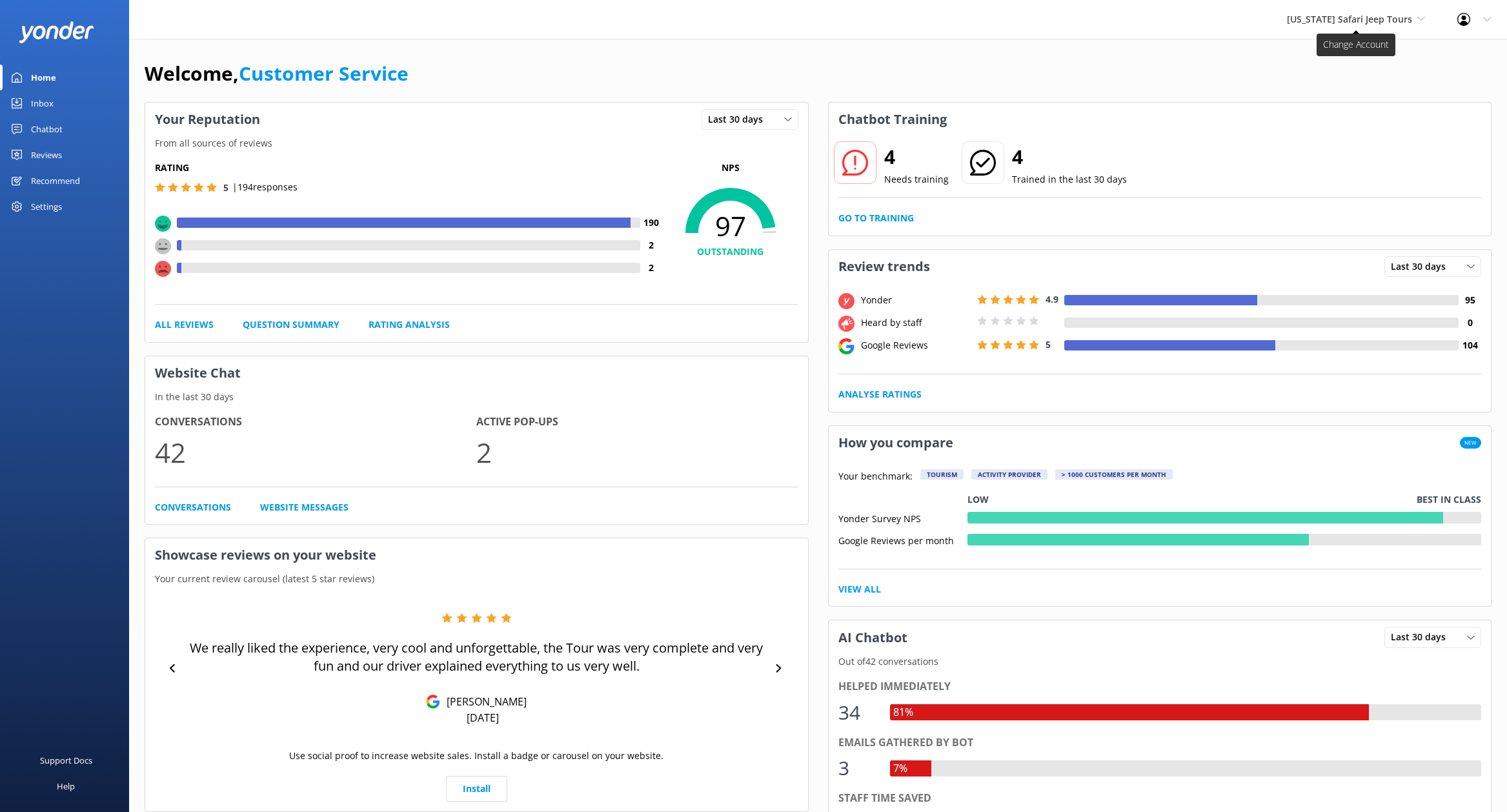
click at [1389, 15] on span "[US_STATE] Safari Jeep Tours" at bounding box center [1349, 19] width 125 height 12
click at [1333, 60] on link "[GEOGRAPHIC_DATA]" at bounding box center [1335, 54] width 129 height 31
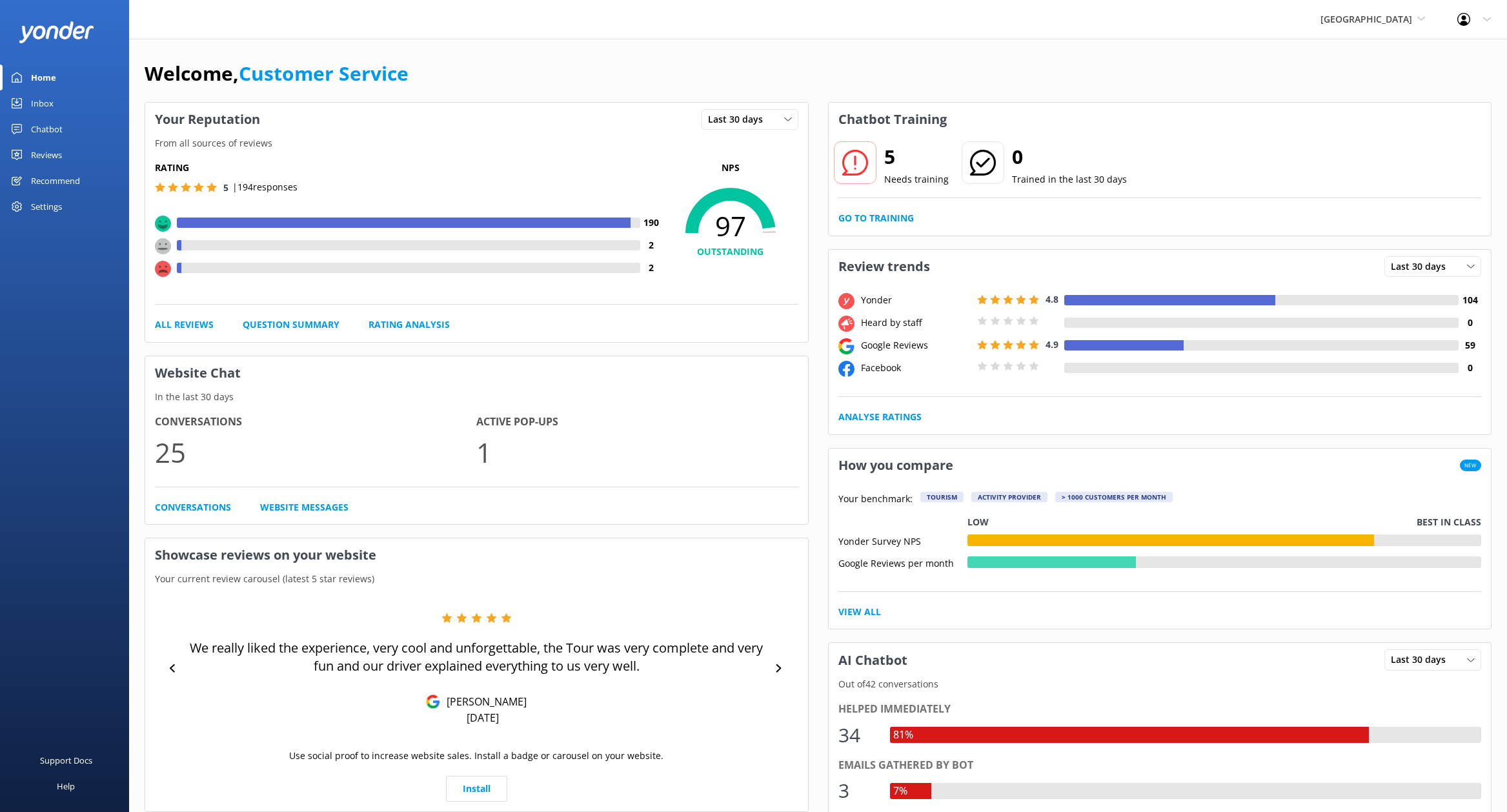
click at [40, 125] on div "Chatbot" at bounding box center [46, 129] width 32 height 26
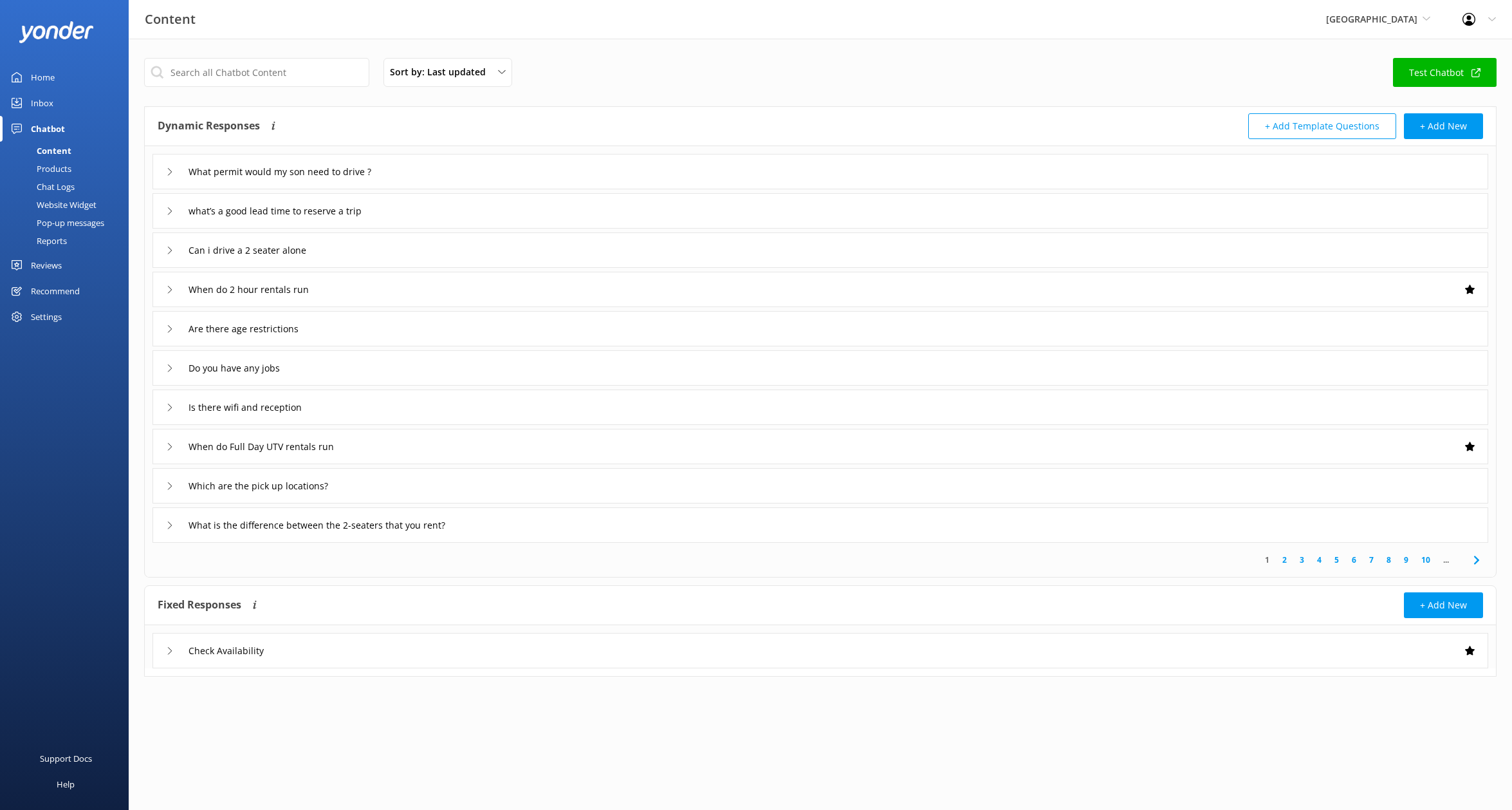
click at [38, 102] on div "Inbox" at bounding box center [41, 103] width 22 height 26
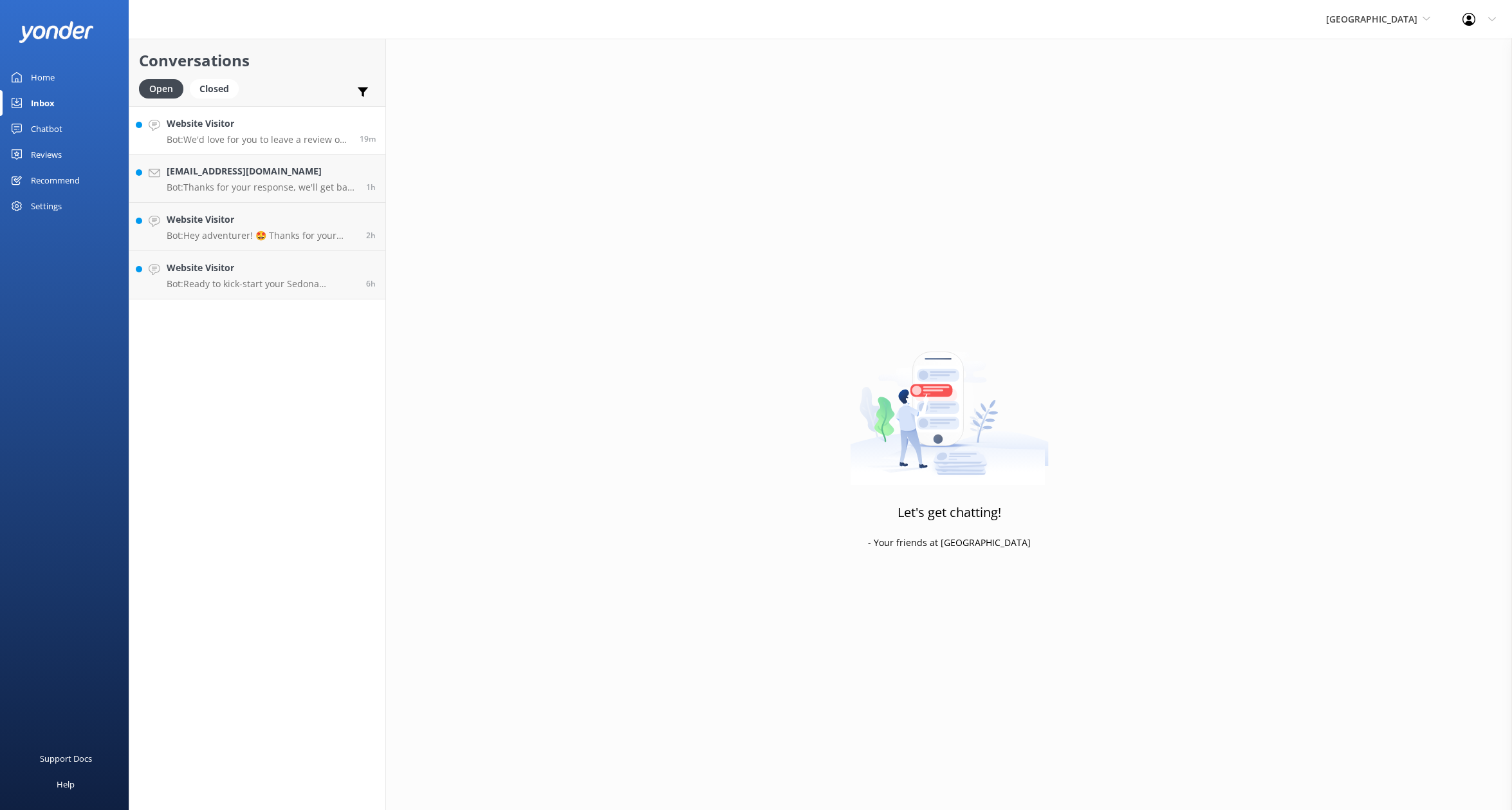
click at [241, 127] on h4 "Website Visitor" at bounding box center [258, 124] width 183 height 14
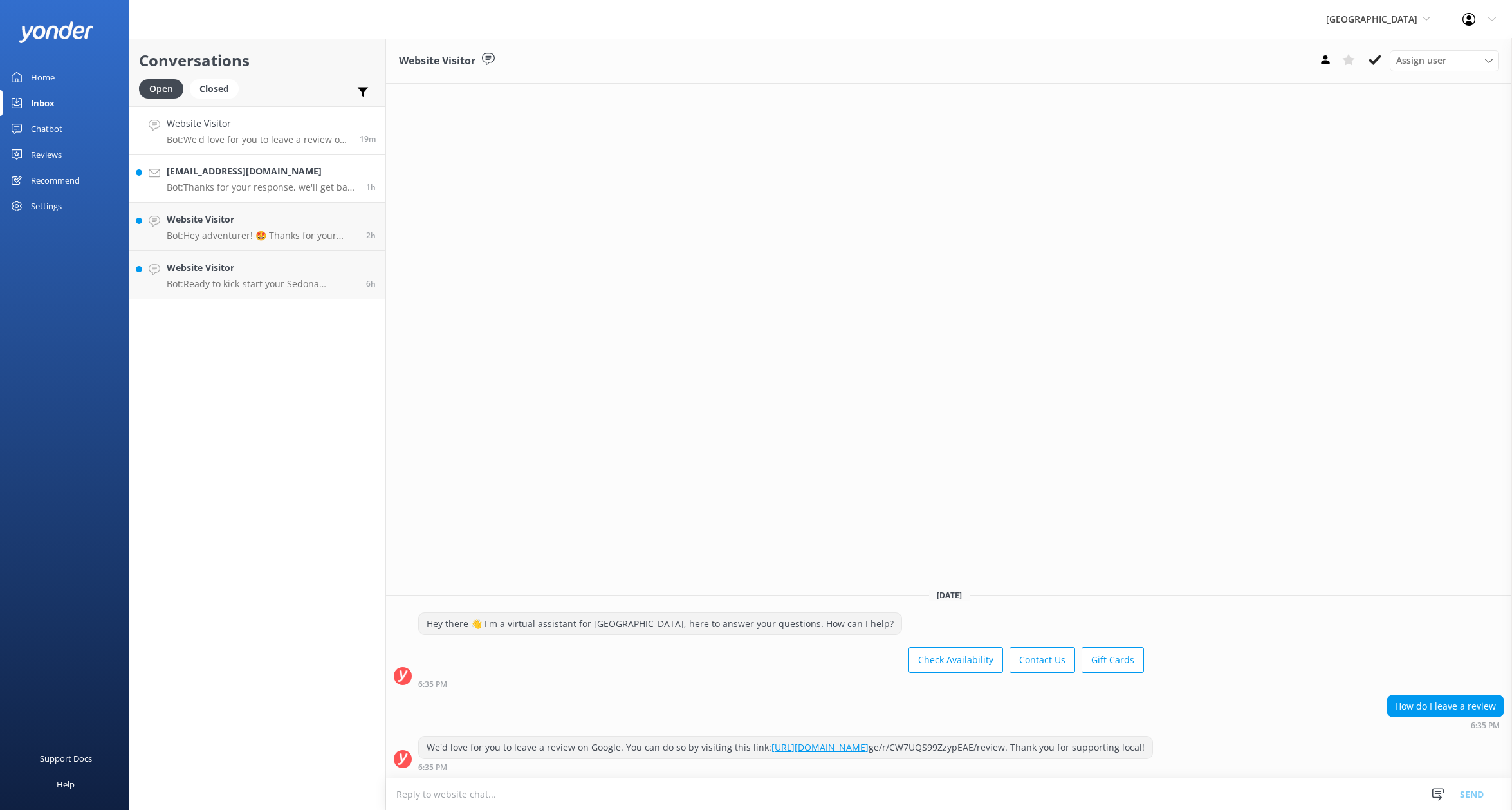
click at [225, 180] on div "[EMAIL_ADDRESS][DOMAIN_NAME] Bot: Thanks for your response, we'll get back to y…" at bounding box center [261, 178] width 190 height 28
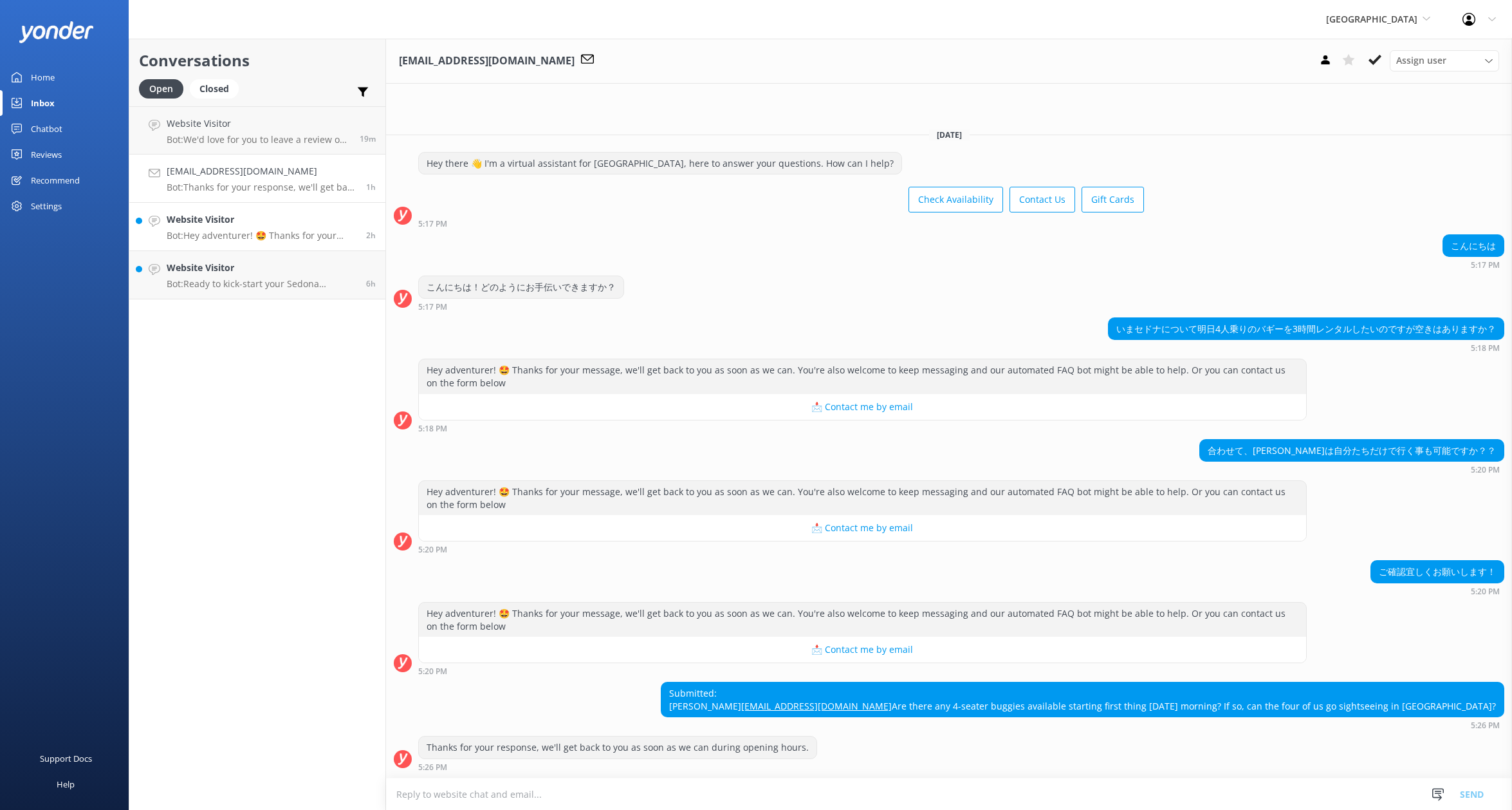
click at [295, 228] on div "Website Visitor Bot: Hey adventurer! 🤩 Thanks for your message, we'll get back …" at bounding box center [261, 226] width 190 height 28
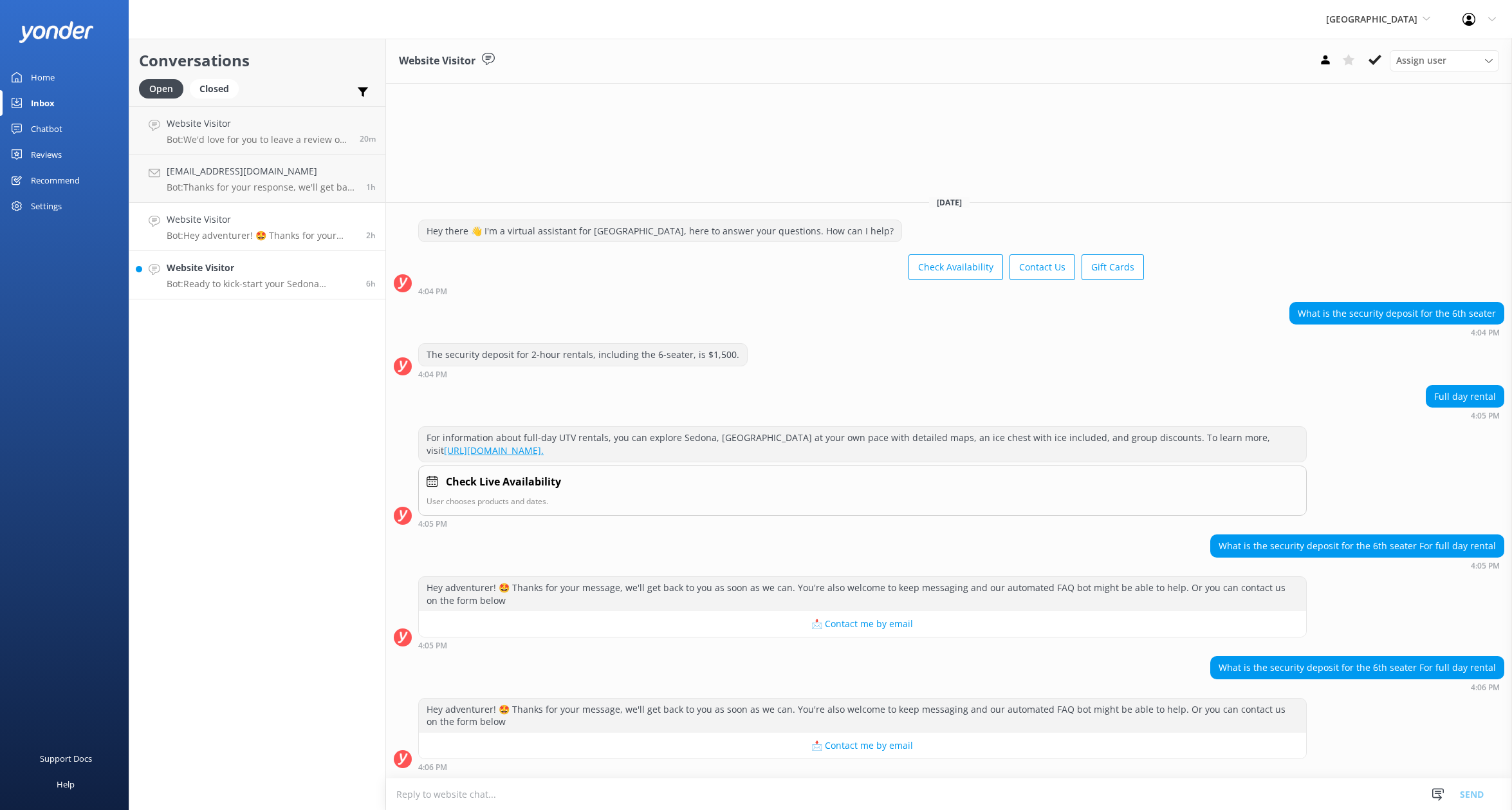
click at [254, 273] on h4 "Website Visitor" at bounding box center [261, 268] width 190 height 14
